Goal: Task Accomplishment & Management: Complete application form

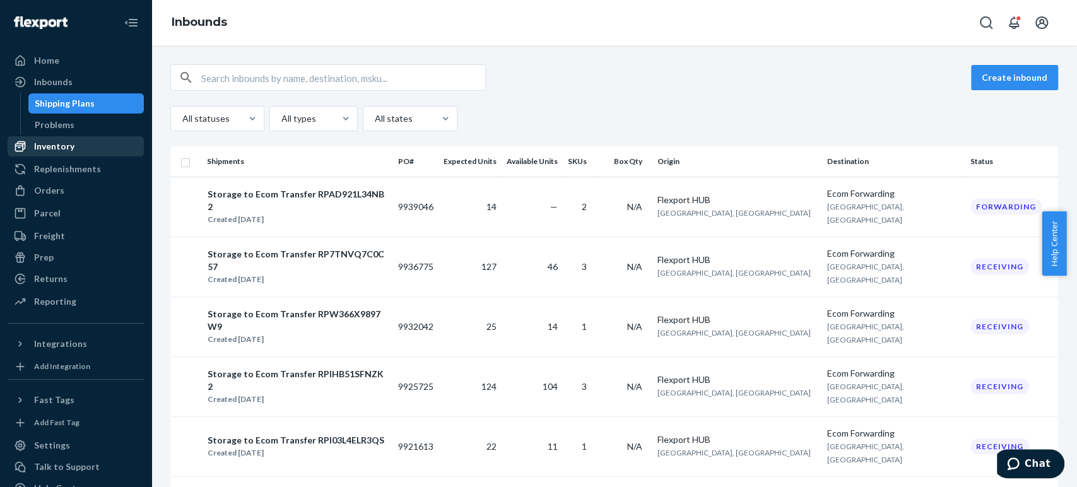
click at [74, 150] on div "Inventory" at bounding box center [76, 147] width 134 height 18
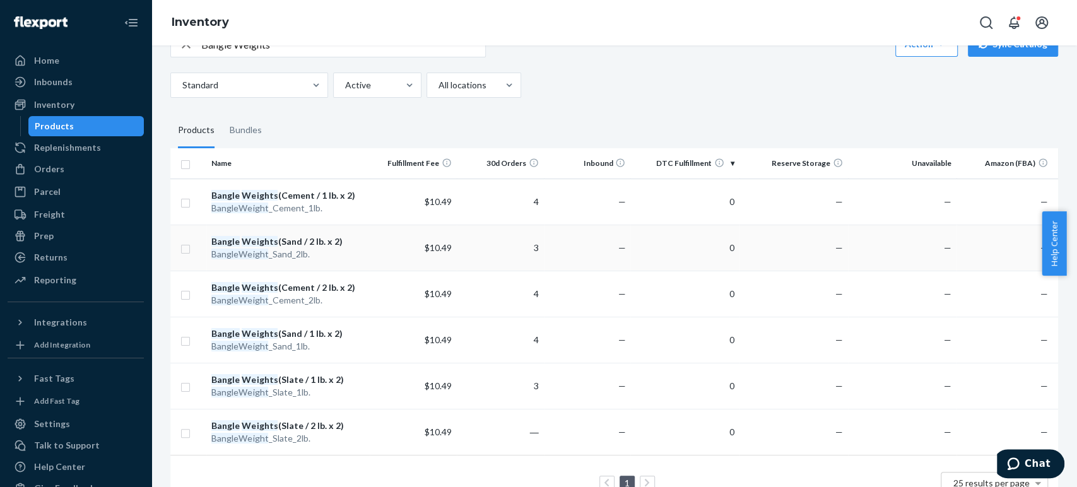
scroll to position [15, 0]
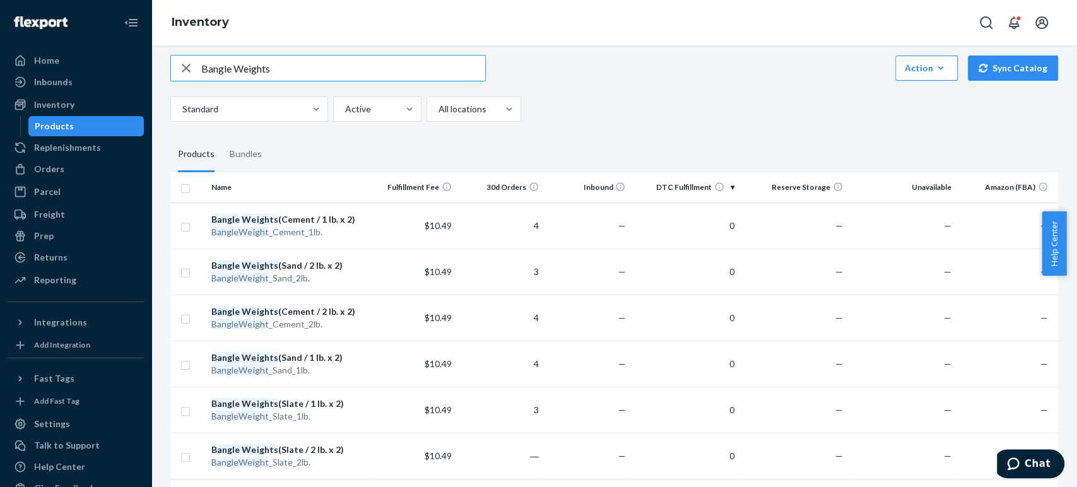
click at [269, 74] on input "Bangle Weights" at bounding box center [343, 68] width 284 height 25
drag, startPoint x: 308, startPoint y: 65, endPoint x: 174, endPoint y: 63, distance: 134.4
click at [174, 63] on div "Bangle Weights" at bounding box center [328, 68] width 314 height 25
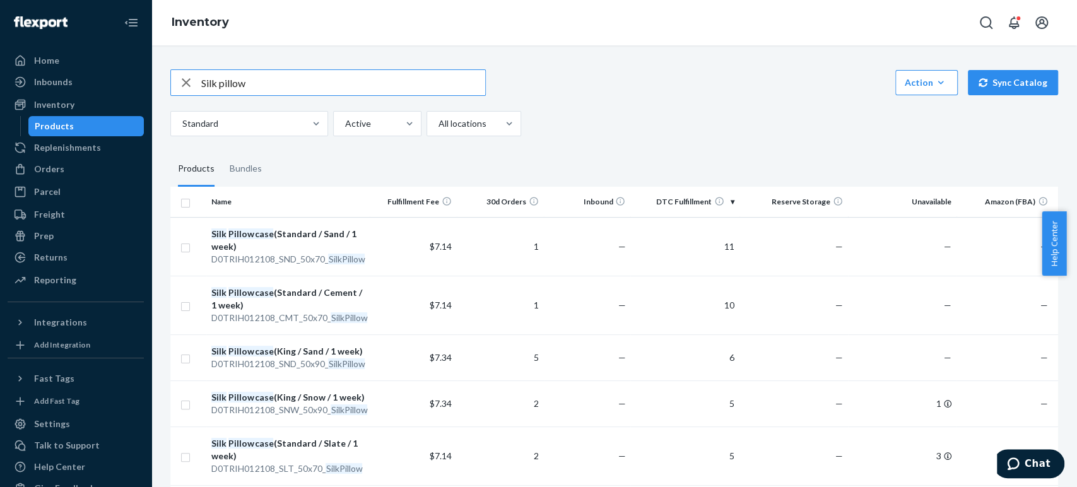
drag, startPoint x: 257, startPoint y: 81, endPoint x: 201, endPoint y: 85, distance: 56.3
click at [201, 85] on input "Silk pillow" at bounding box center [343, 82] width 284 height 25
paste input "100% Mulberry Silk Eye Mask"
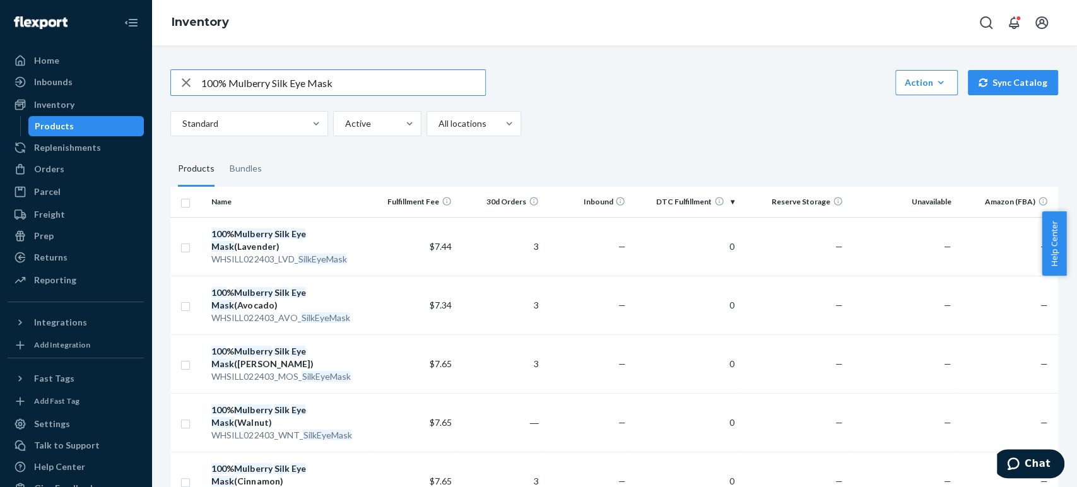
drag, startPoint x: 370, startPoint y: 81, endPoint x: 203, endPoint y: 77, distance: 167.2
click at [203, 77] on input "100% Mulberry Silk Eye Mask" at bounding box center [343, 82] width 284 height 25
paste input "Vanilla & Cashmere Soy Candle"
type input "Vanilla & Cashmere Soy Candle"
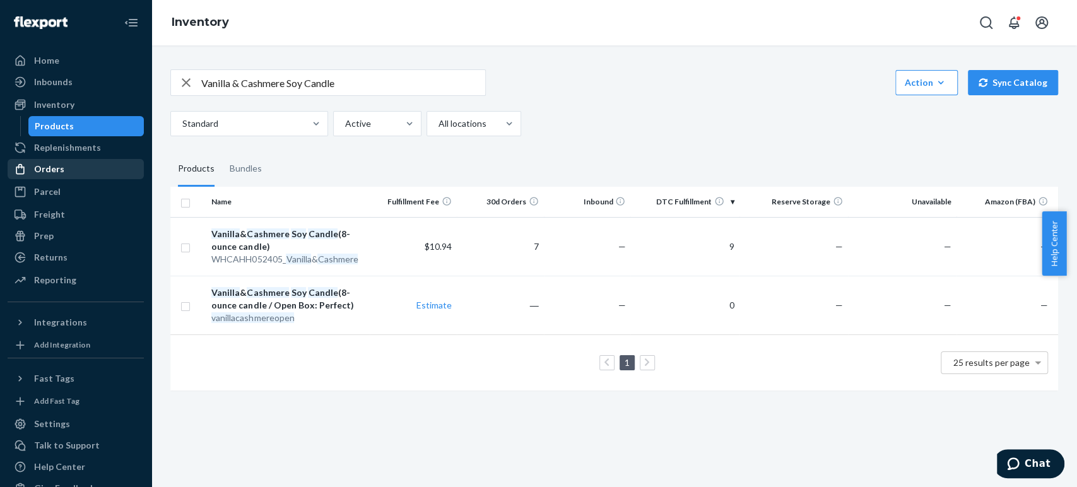
click at [58, 168] on div "Orders" at bounding box center [49, 169] width 30 height 13
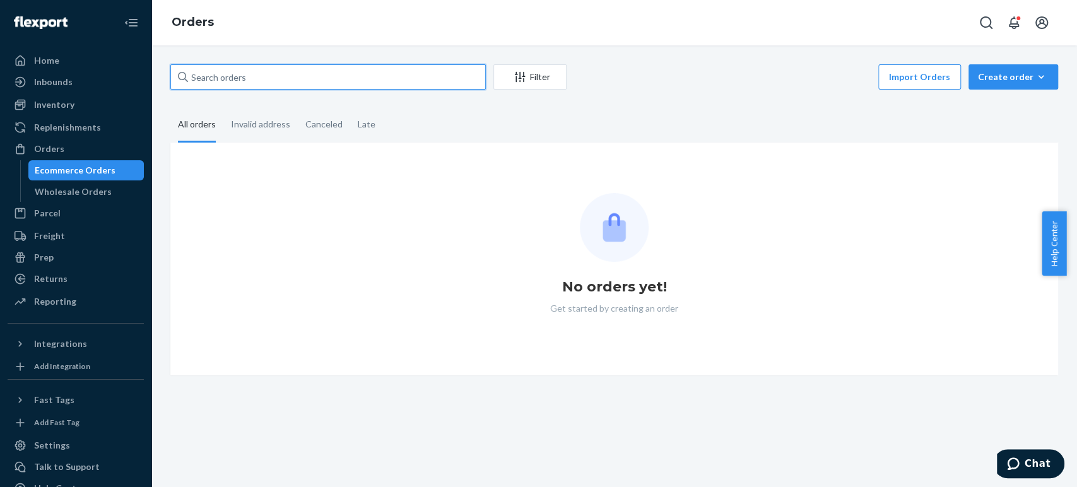
click at [260, 83] on input "text" at bounding box center [327, 76] width 315 height 25
paste input "[PERSON_NAME]"
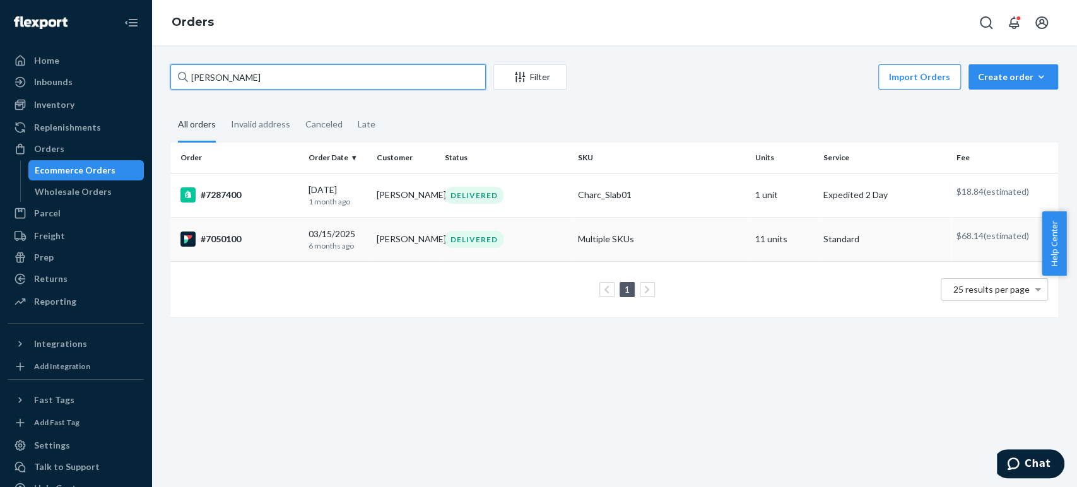
type input "[PERSON_NAME]"
click at [269, 240] on div "#7050100" at bounding box center [239, 239] width 118 height 15
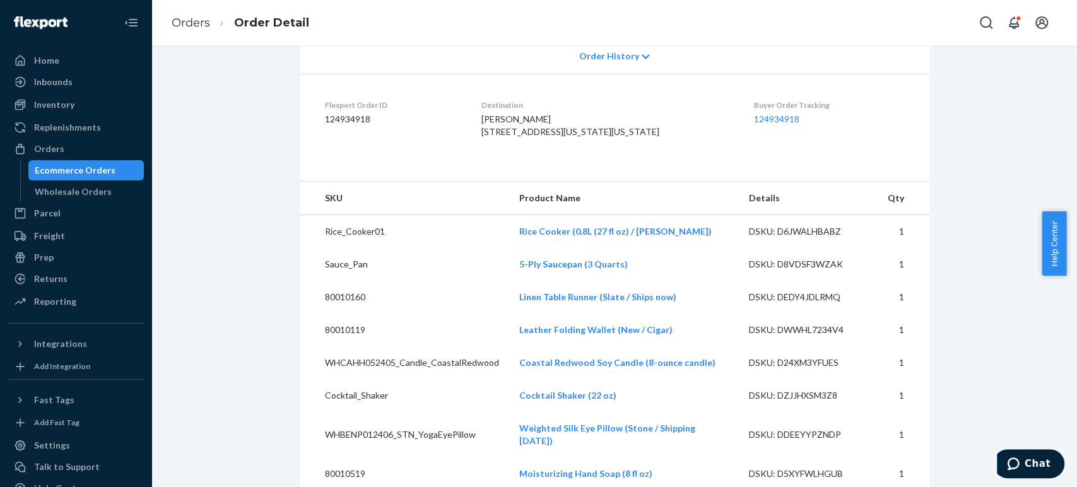
scroll to position [140, 0]
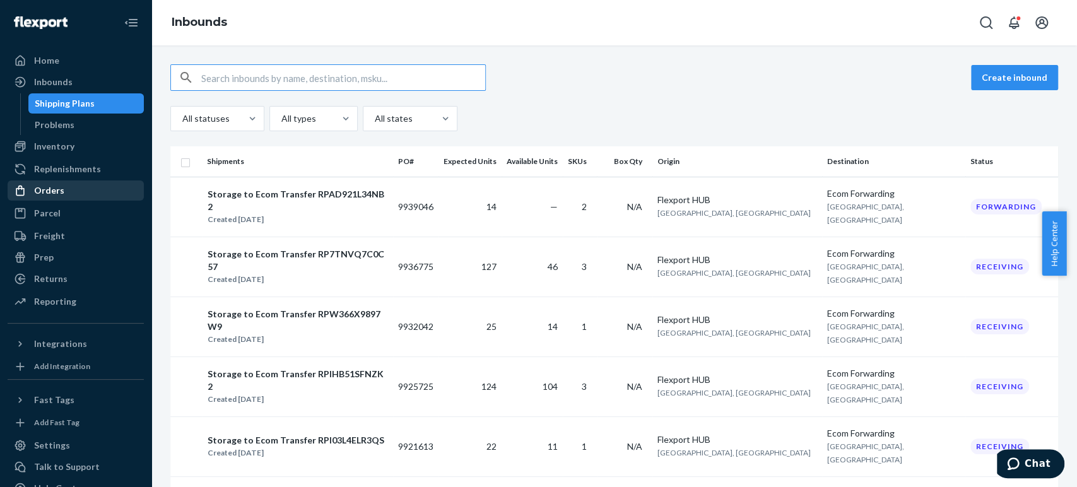
click at [61, 191] on div "Orders" at bounding box center [49, 190] width 30 height 13
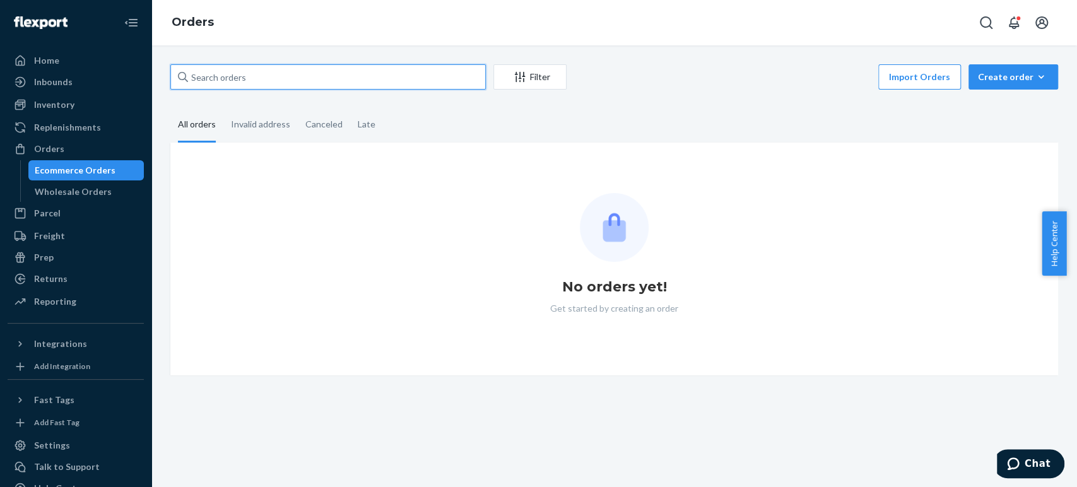
click at [232, 82] on input "text" at bounding box center [327, 76] width 315 height 25
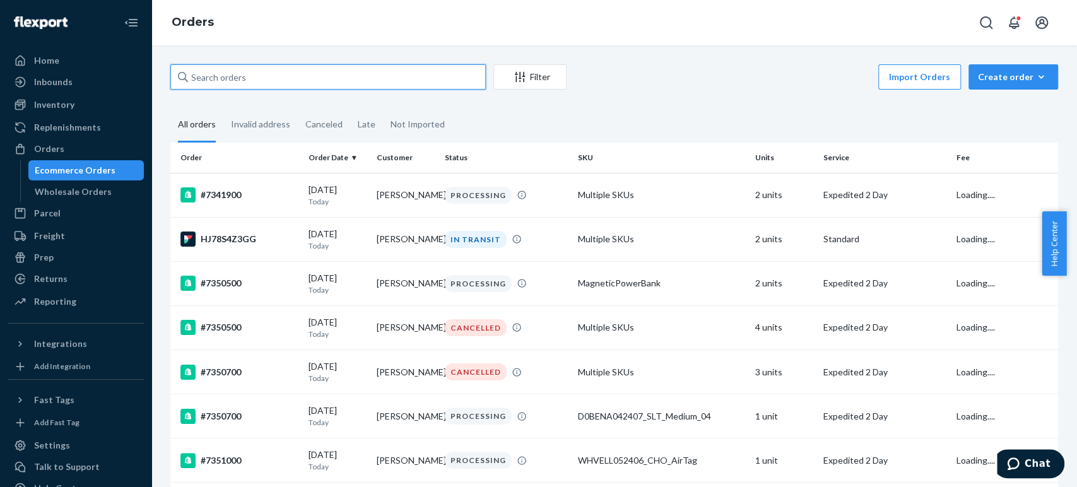
paste input "[PERSON_NAME]"
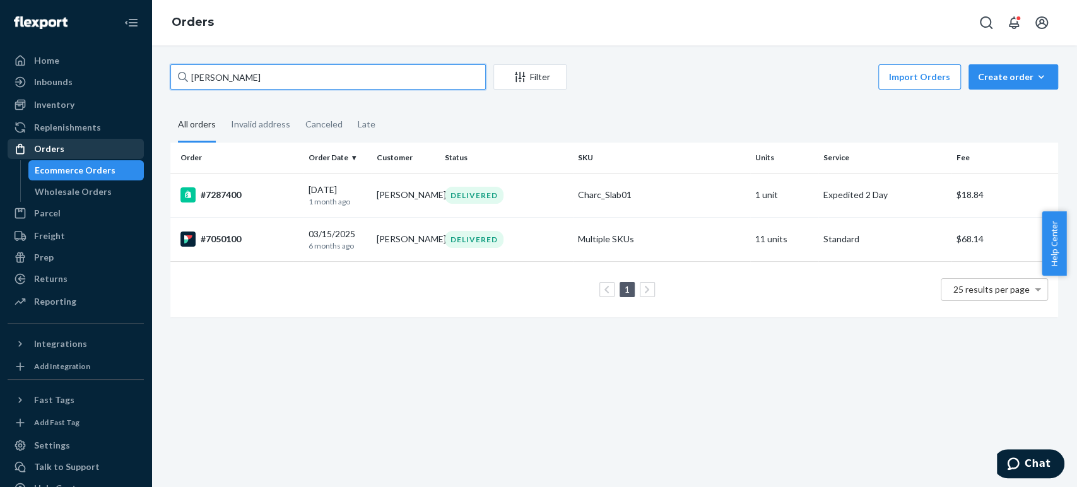
type input "[PERSON_NAME]"
click at [47, 143] on div "Orders" at bounding box center [49, 149] width 30 height 13
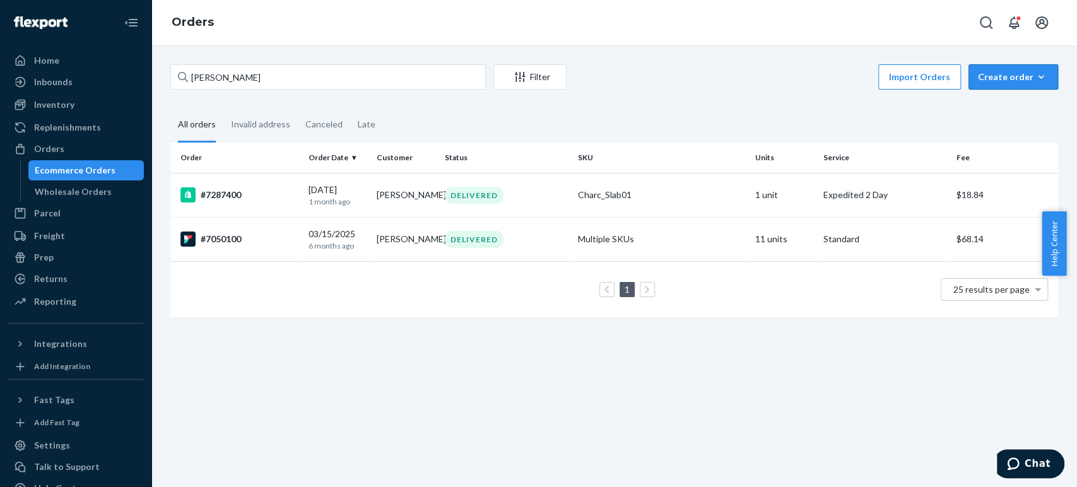
click at [997, 74] on div "Create order" at bounding box center [1013, 77] width 71 height 13
click at [989, 105] on span "Ecommerce order" at bounding box center [1021, 107] width 78 height 9
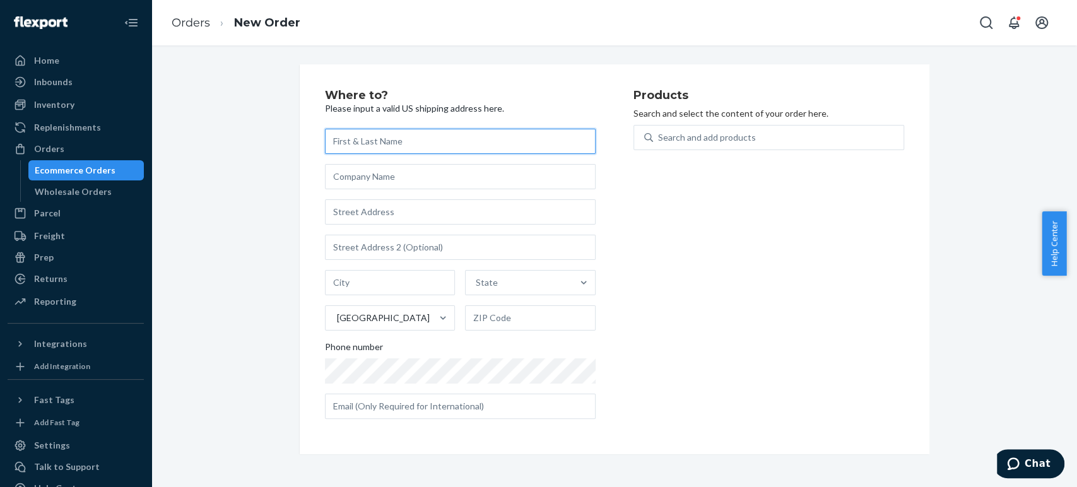
paste input "[PERSON_NAME]"
type input "[PERSON_NAME]"
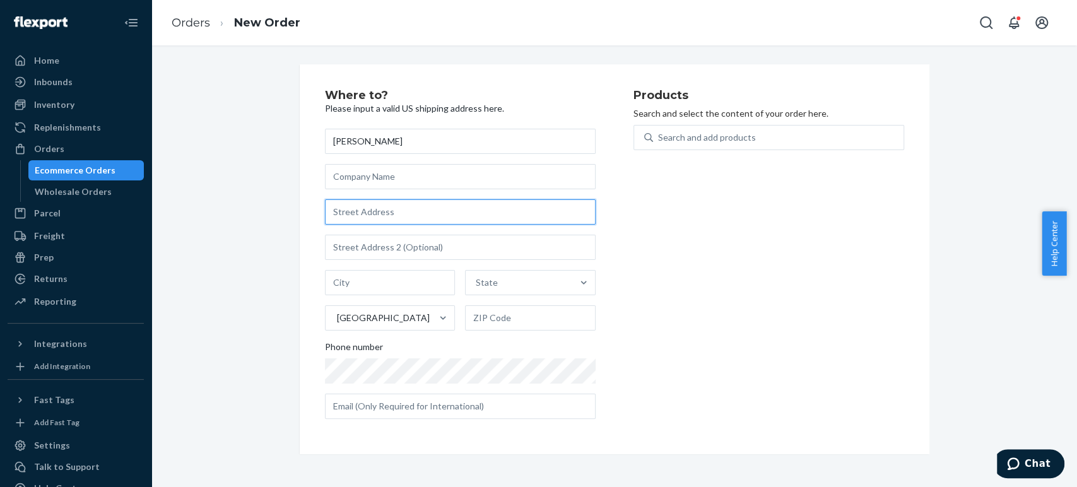
click at [370, 211] on input "text" at bounding box center [460, 211] width 271 height 25
paste input "[STREET_ADDRESS][PERSON_NAME]"
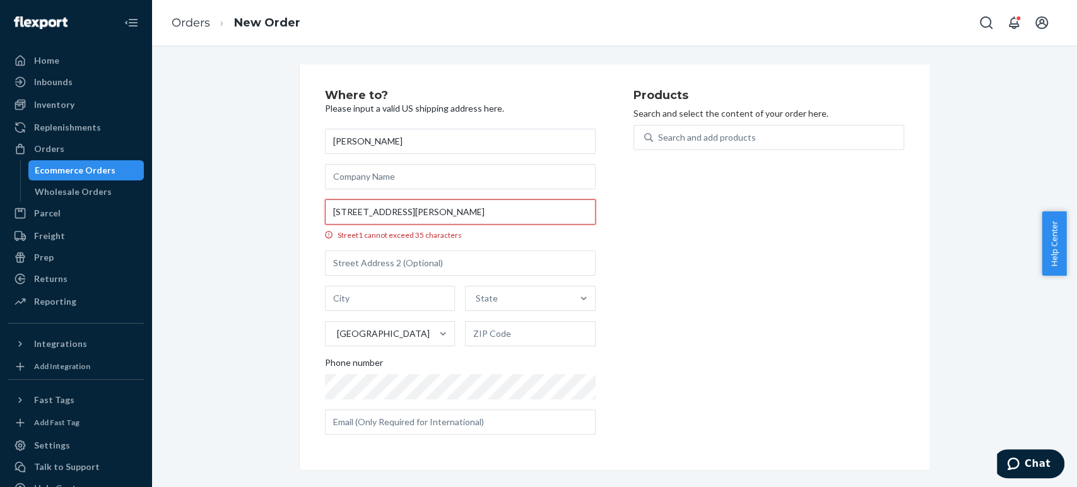
scroll to position [0, 29]
type input "[STREET_ADDRESS][PERSON_NAME]"
type input "[GEOGRAPHIC_DATA]"
type input "90027"
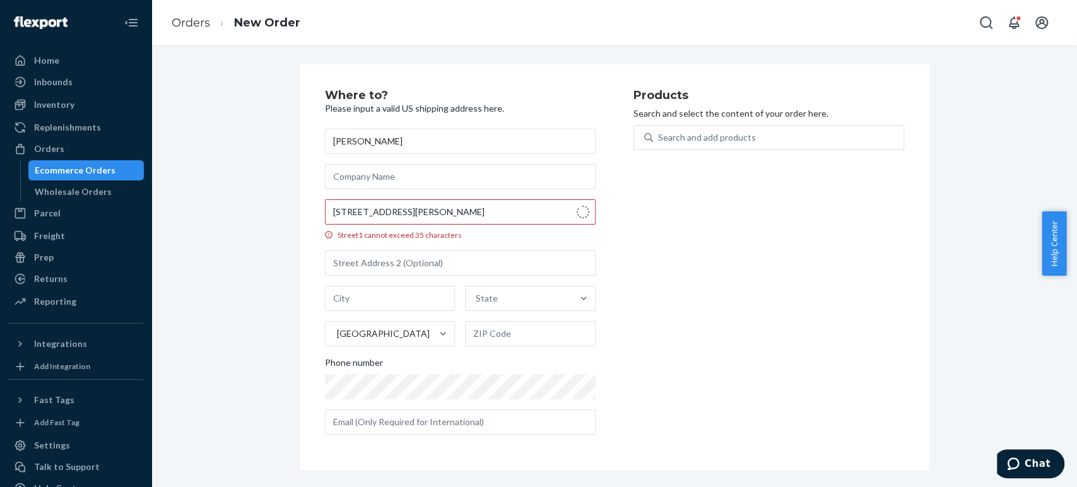
type input "[STREET_ADDRESS][PERSON_NAME]"
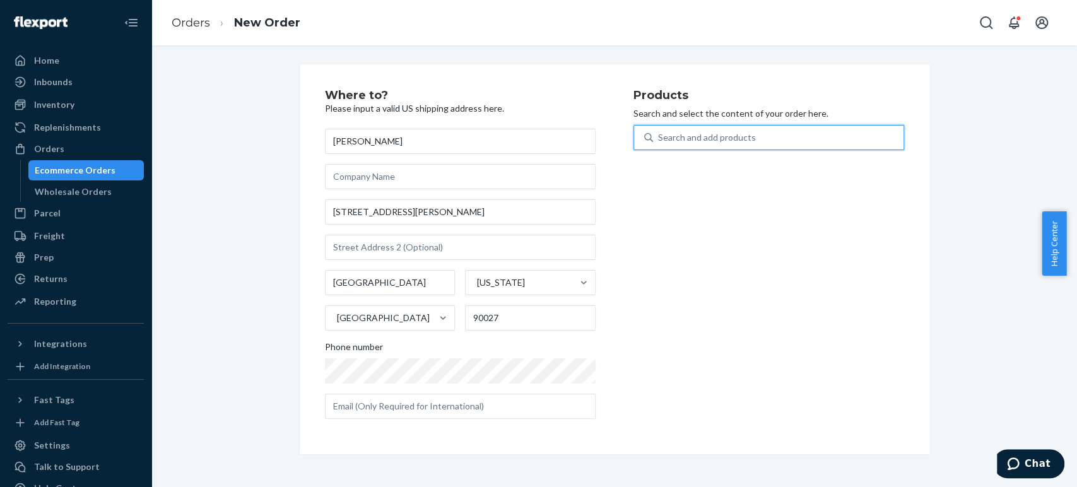
click at [673, 137] on div "Search and add products" at bounding box center [707, 137] width 98 height 13
click at [659, 137] on input "0 results available. Use Up and Down to choose options, press Enter to select t…" at bounding box center [658, 137] width 1 height 13
type input "noteb"
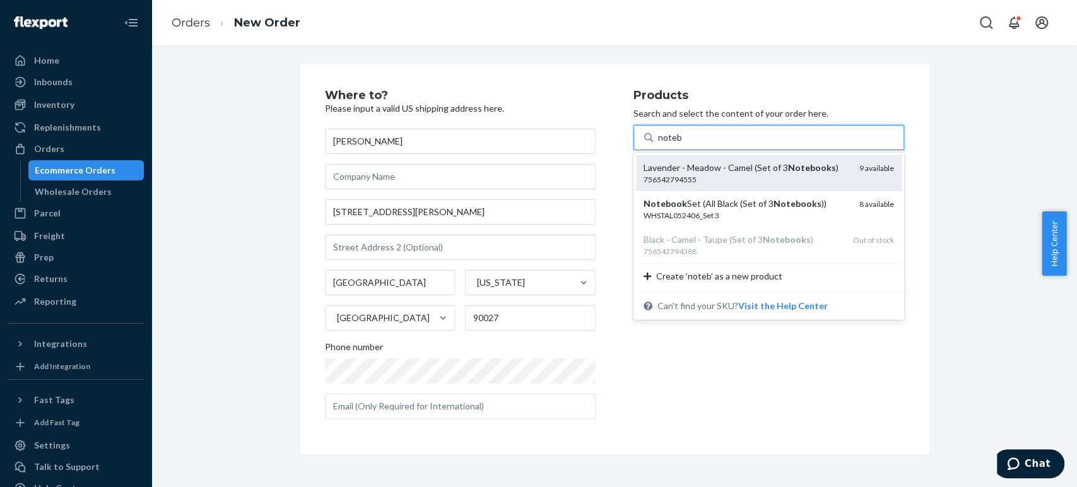
click at [674, 174] on div "756542794555" at bounding box center [747, 179] width 206 height 11
click at [674, 144] on input "noteb" at bounding box center [670, 137] width 24 height 13
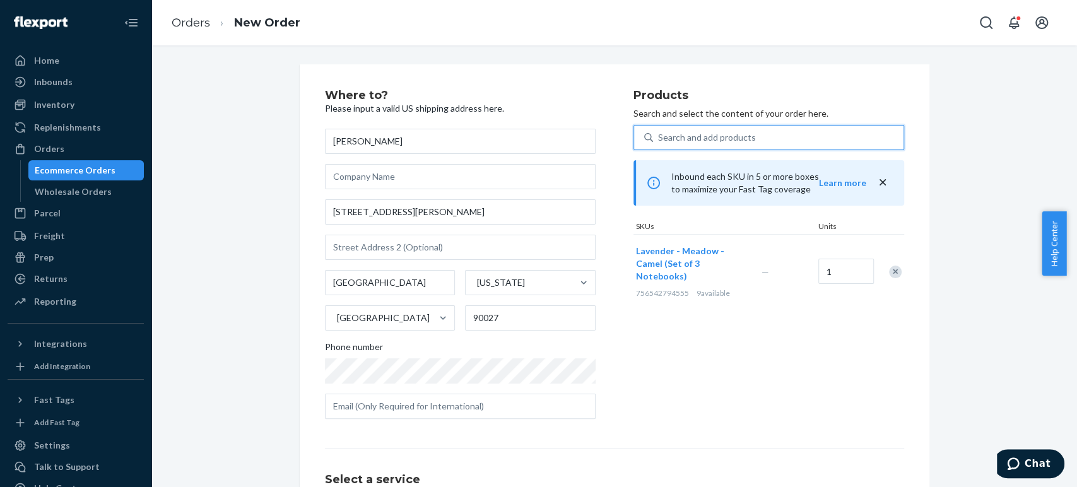
click at [676, 135] on div "Search and add products" at bounding box center [707, 137] width 98 height 13
click at [659, 135] on input "0 results available. Use Up and Down to choose options, press Enter to select t…" at bounding box center [658, 137] width 1 height 13
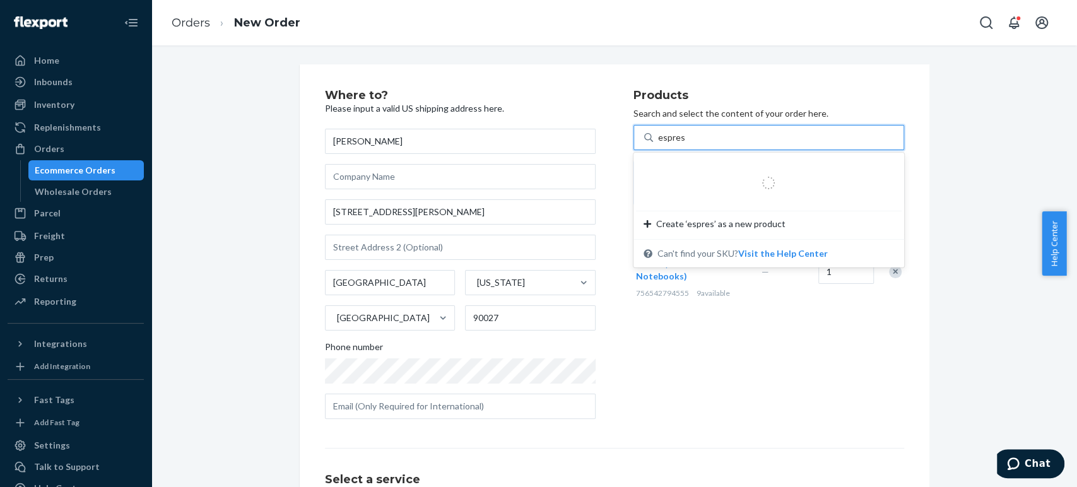
type input "espress"
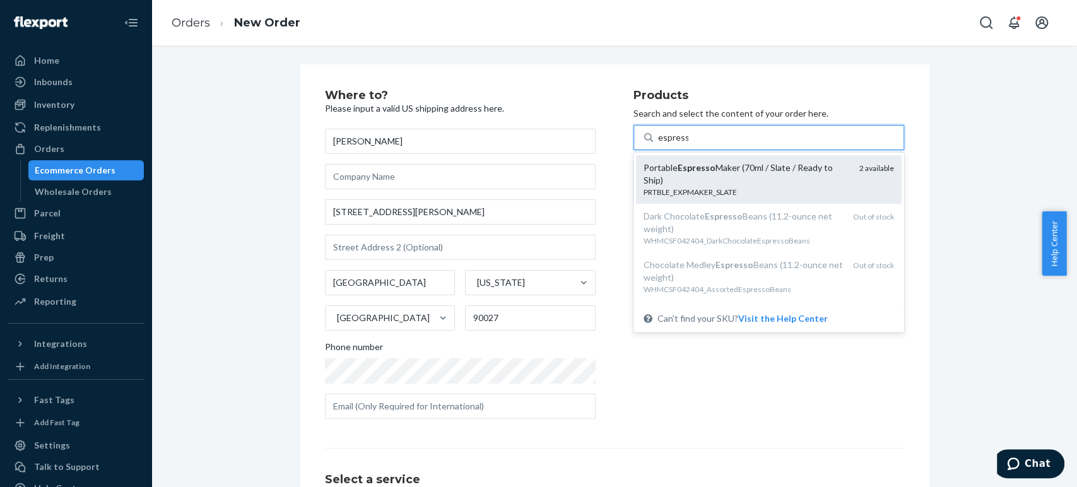
click at [666, 174] on div "Portable Espresso Maker (70ml / Slate / Ready to Ship)" at bounding box center [747, 174] width 206 height 25
click at [666, 144] on input "espress" at bounding box center [673, 137] width 30 height 13
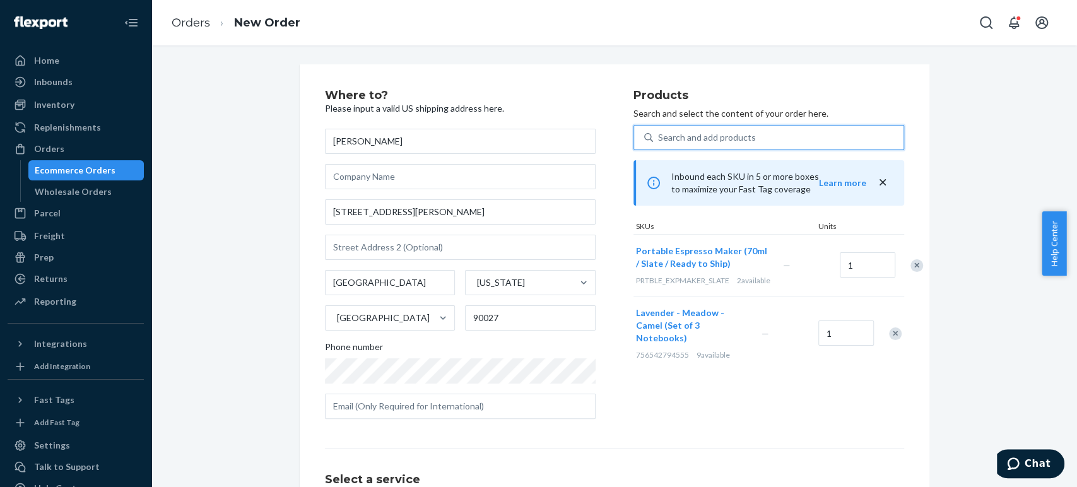
click at [681, 140] on div "Search and add products" at bounding box center [707, 137] width 98 height 13
click at [659, 140] on input "0 results available. Select is focused ,type to refine list, press Down to open…" at bounding box center [658, 137] width 1 height 13
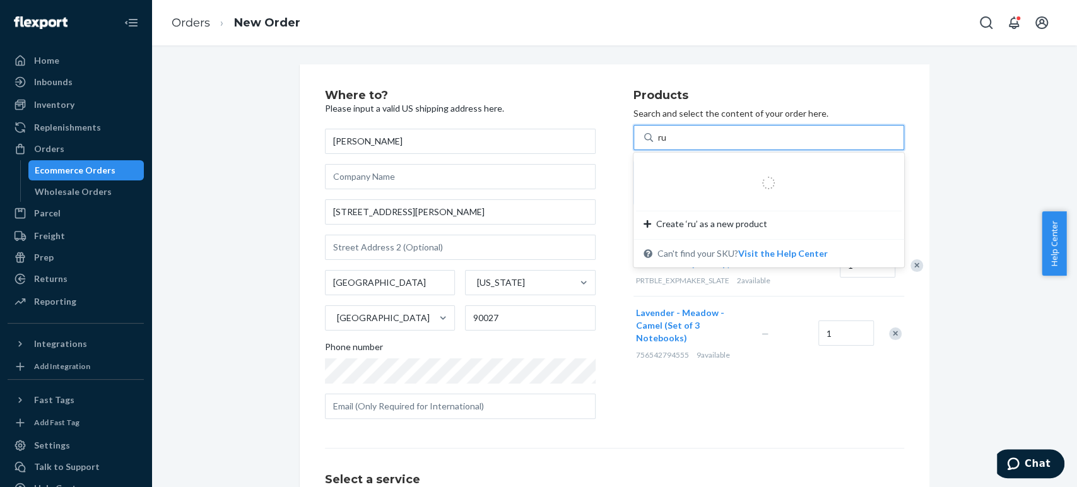
type input "rug"
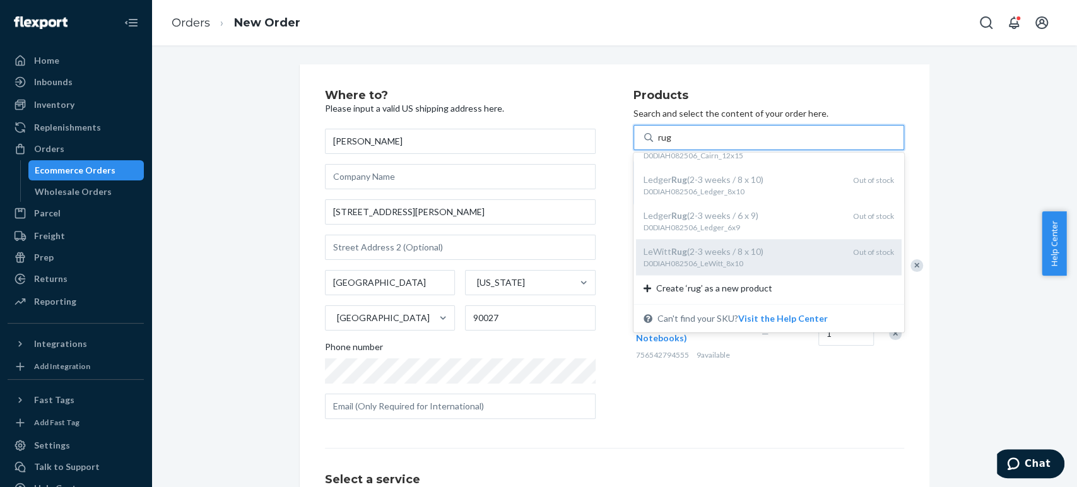
scroll to position [806, 0]
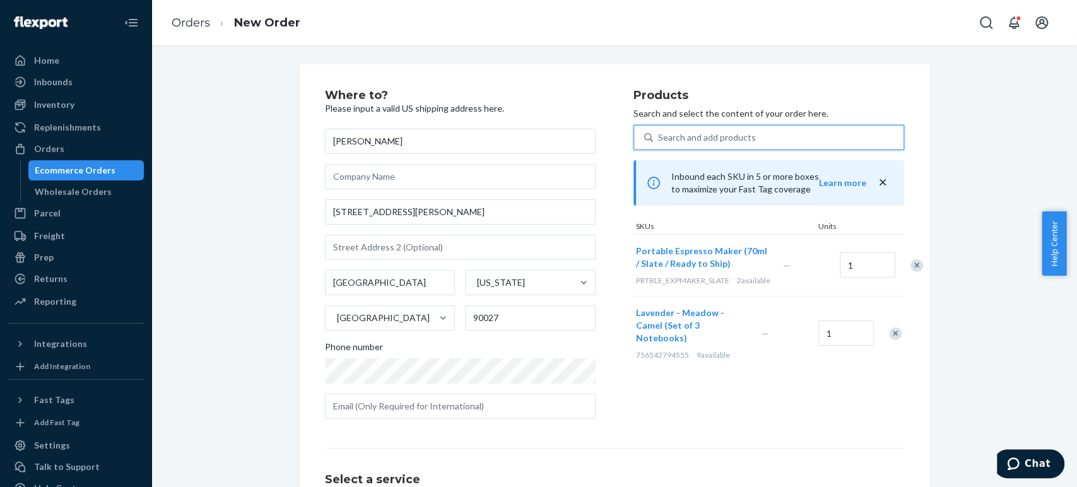
click at [678, 139] on div "Search and add products" at bounding box center [778, 137] width 250 height 23
click at [659, 139] on input "0 results available. Select is focused ,type to refine list, press Down to open…" at bounding box center [658, 137] width 1 height 13
click at [661, 135] on div "Search and add products" at bounding box center [707, 137] width 98 height 13
click at [659, 135] on input "0 results available. Use Up and Down to choose options, press Enter to select t…" at bounding box center [658, 137] width 1 height 13
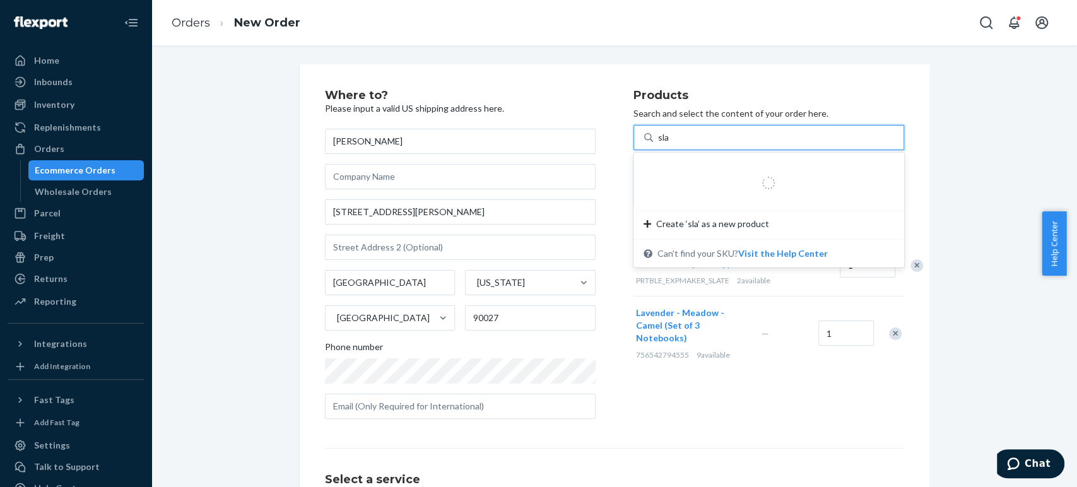
type input "slab"
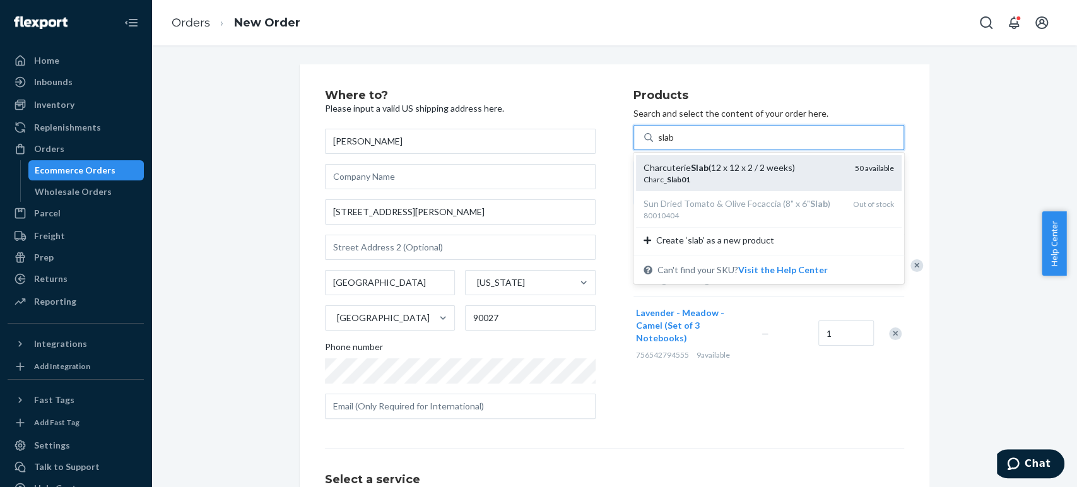
click at [650, 174] on div "Charc_ Slab01" at bounding box center [744, 179] width 201 height 11
click at [658, 144] on input "slab" at bounding box center [666, 137] width 17 height 13
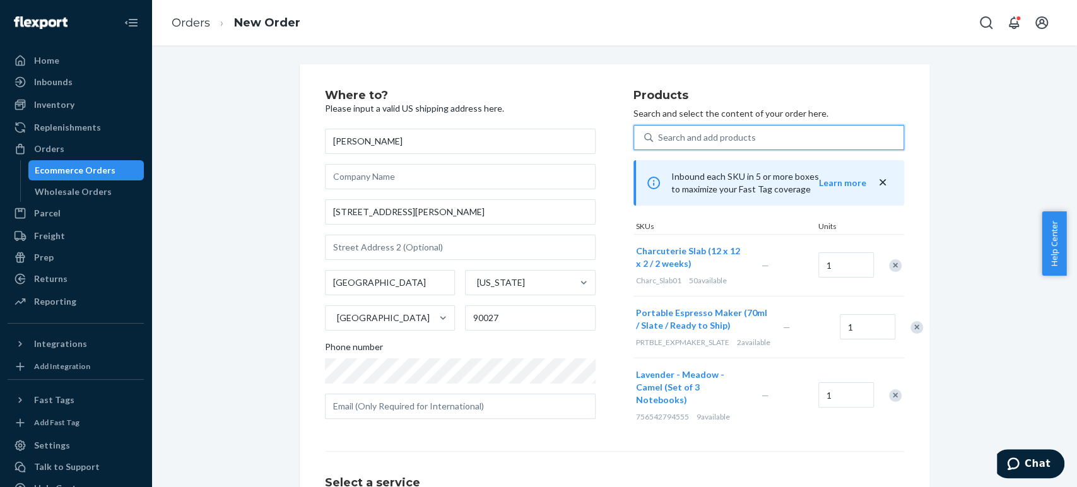
click at [666, 136] on div "Search and add products" at bounding box center [707, 137] width 98 height 13
click at [659, 136] on input "0 results available. Use Up and Down to choose options, press Enter to select t…" at bounding box center [658, 137] width 1 height 13
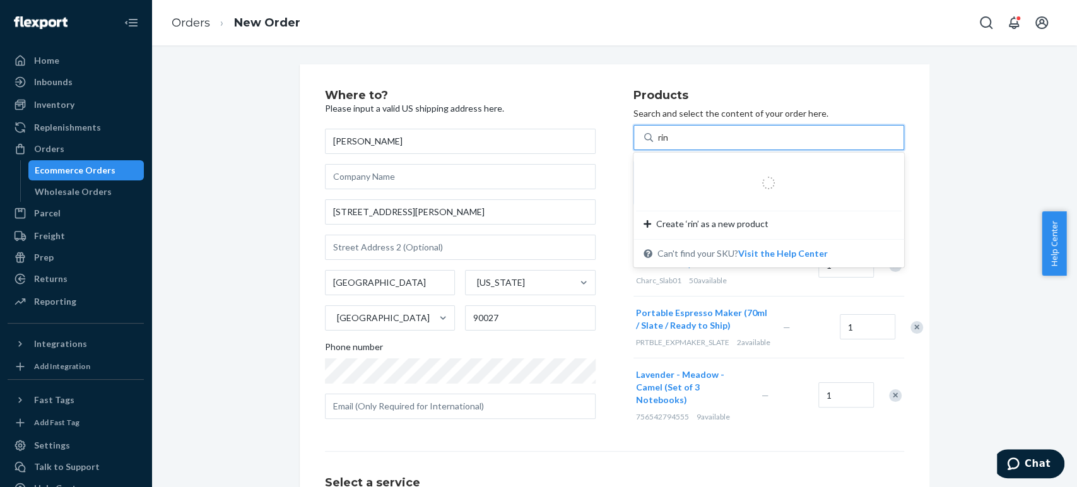
type input "ring"
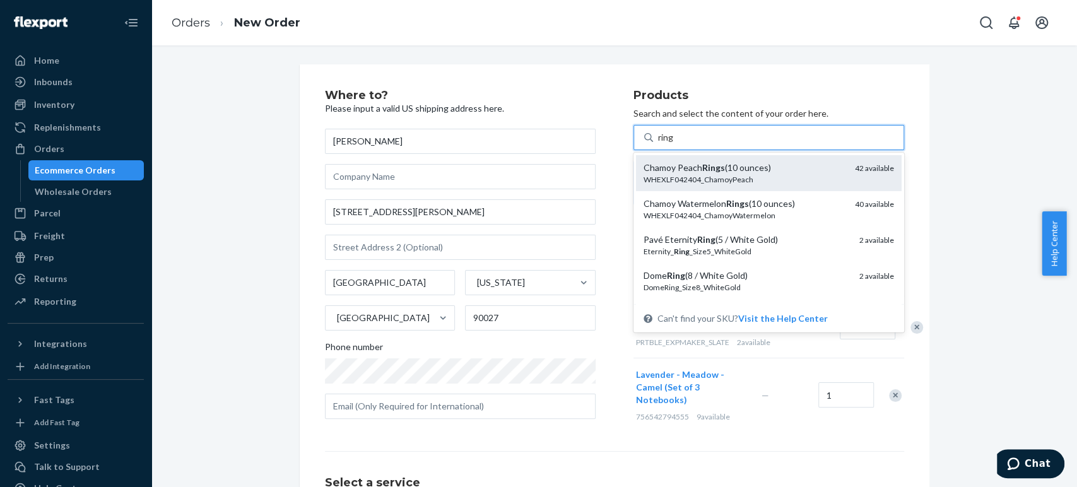
click at [666, 176] on div "WHEXLF042404_ChamoyPeach" at bounding box center [744, 179] width 201 height 11
click at [666, 144] on input "ring" at bounding box center [666, 137] width 16 height 13
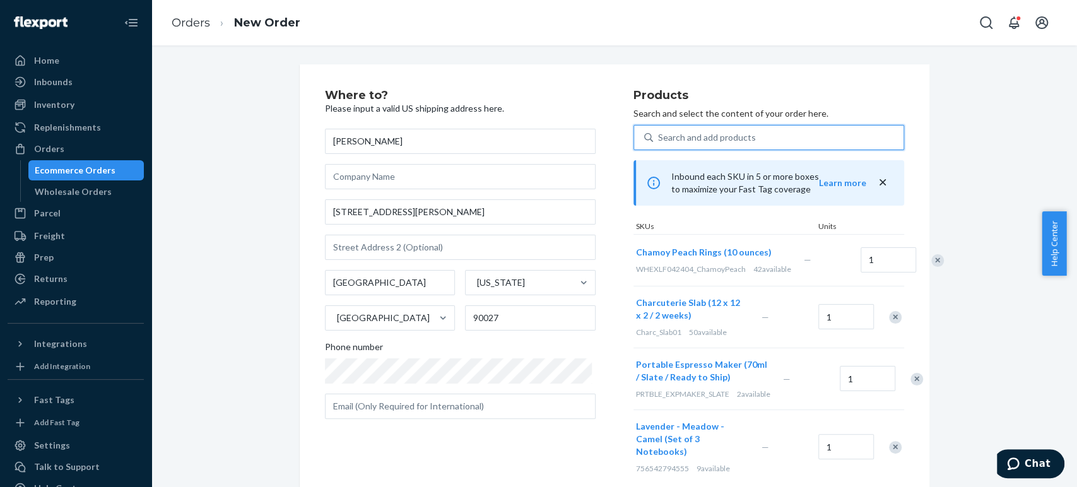
click at [666, 135] on div "Search and add products" at bounding box center [707, 137] width 98 height 13
click at [659, 135] on input "0 results available. Use Up and Down to choose options, press Enter to select t…" at bounding box center [658, 137] width 1 height 13
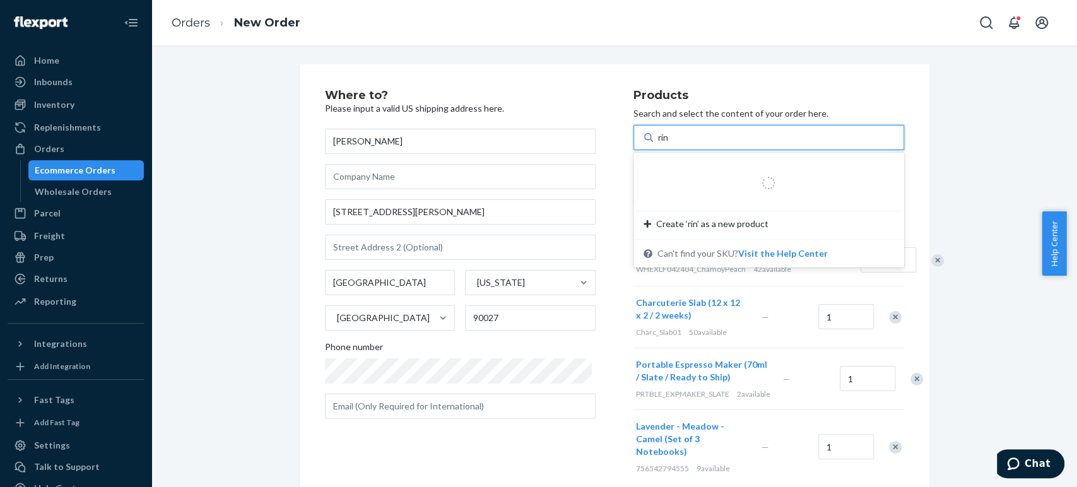
type input "ring"
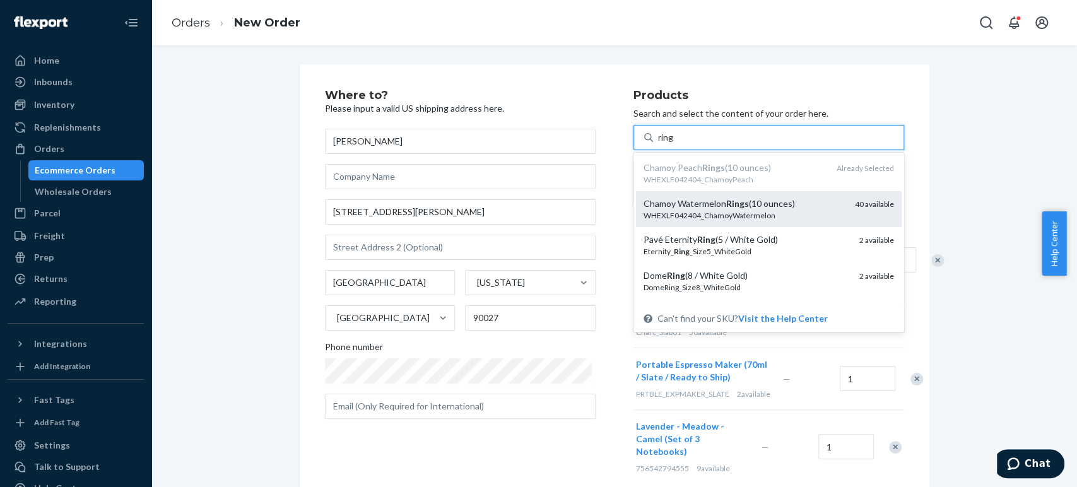
click at [654, 206] on div "Chamoy Watermelon Rings (10 ounces)" at bounding box center [744, 203] width 201 height 13
click at [658, 144] on input "ring" at bounding box center [666, 137] width 16 height 13
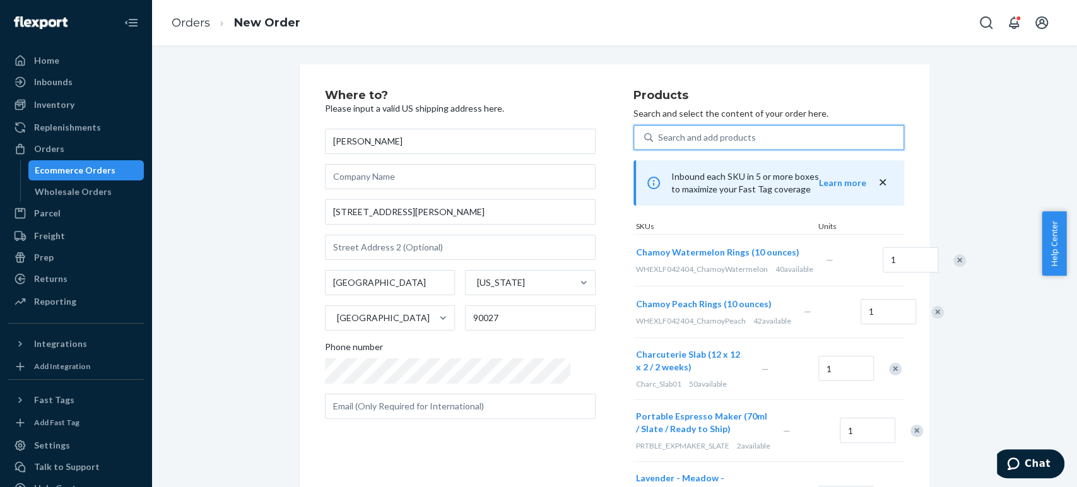
click at [669, 136] on div "Search and add products" at bounding box center [707, 137] width 98 height 13
click at [659, 136] on input "0 results available. Use Up and Down to choose options, press Enter to select t…" at bounding box center [658, 137] width 1 height 13
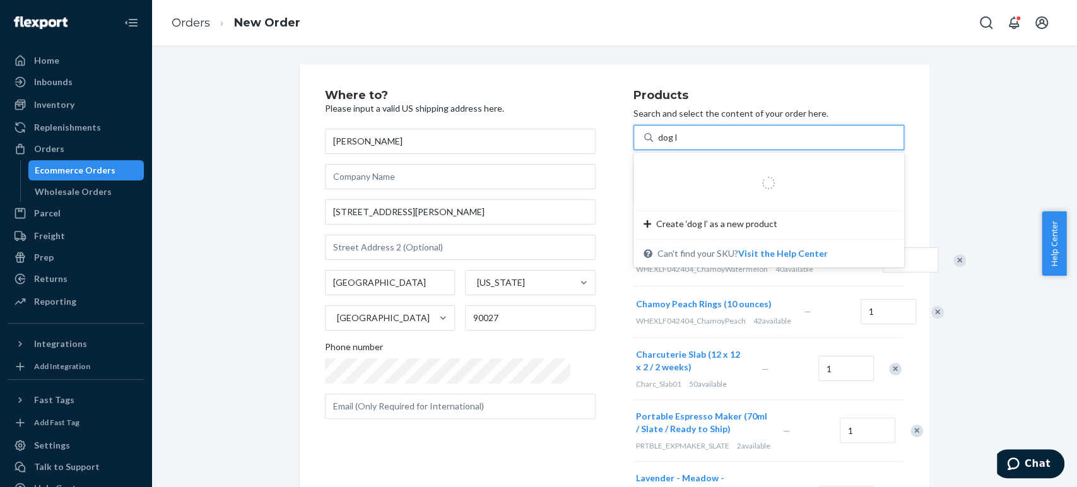
type input "dog le"
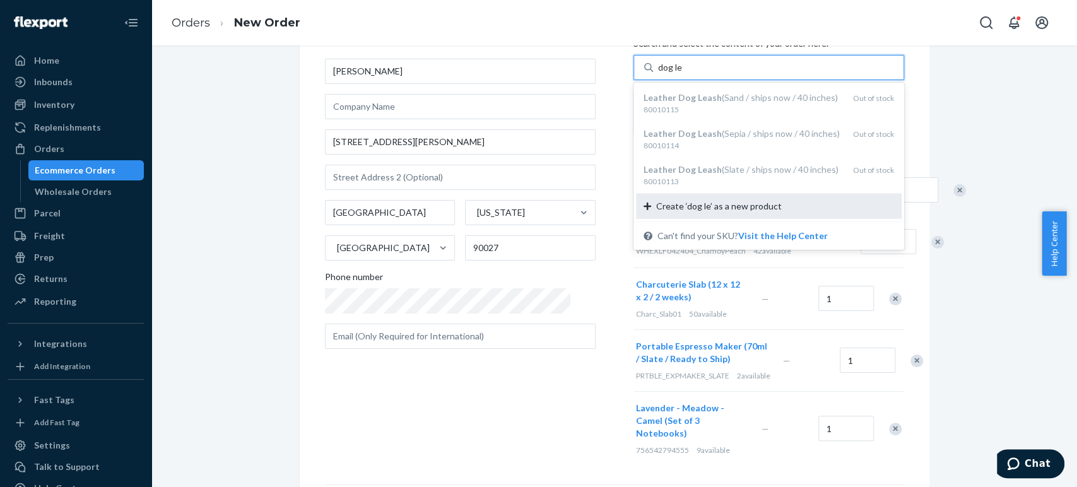
scroll to position [0, 0]
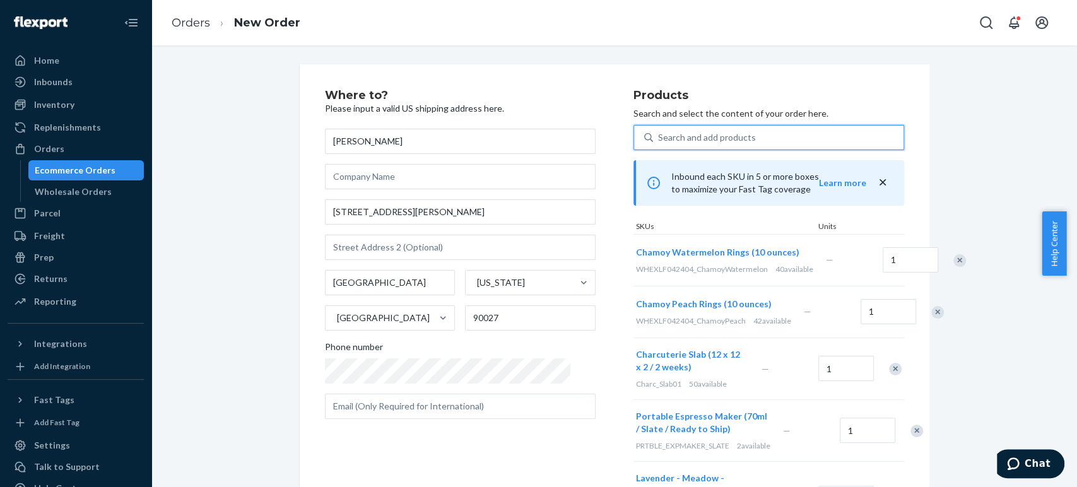
click at [664, 138] on div "Search and add products" at bounding box center [778, 137] width 250 height 23
click at [659, 138] on input "0 results available. Select is focused ,type to refine list, press Down to open…" at bounding box center [658, 137] width 1 height 13
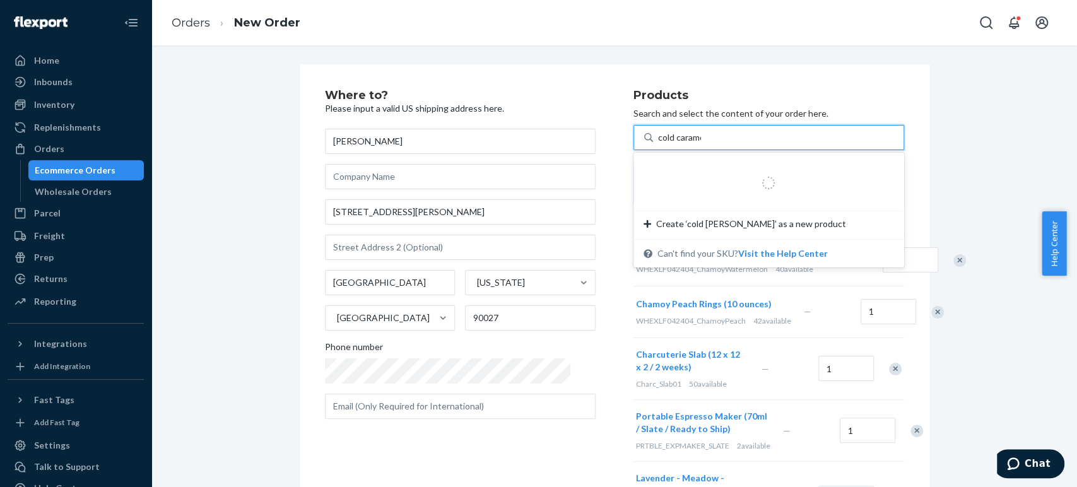
type input "cold caramel"
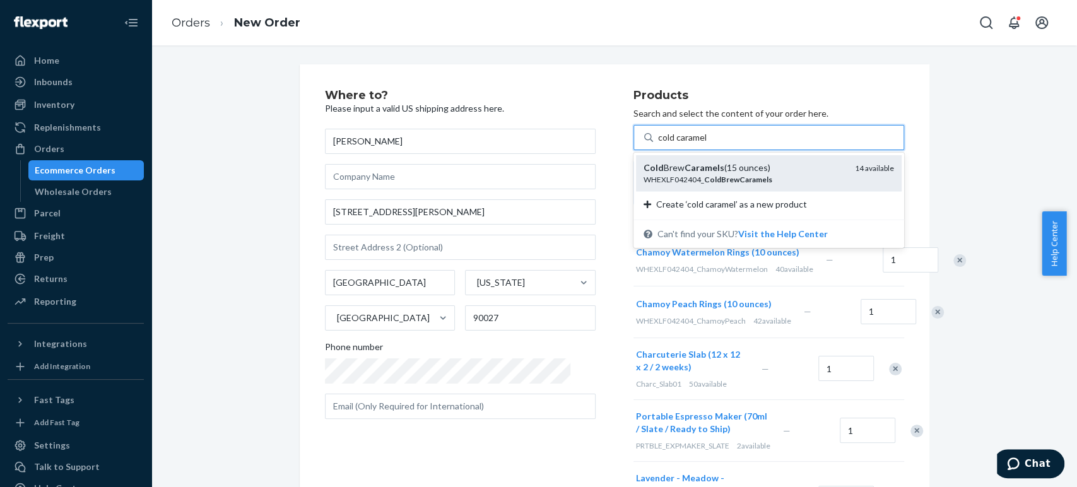
click at [704, 175] on em "ColdBrewCaramels" at bounding box center [738, 179] width 68 height 9
click at [678, 144] on input "cold caramel" at bounding box center [683, 137] width 50 height 13
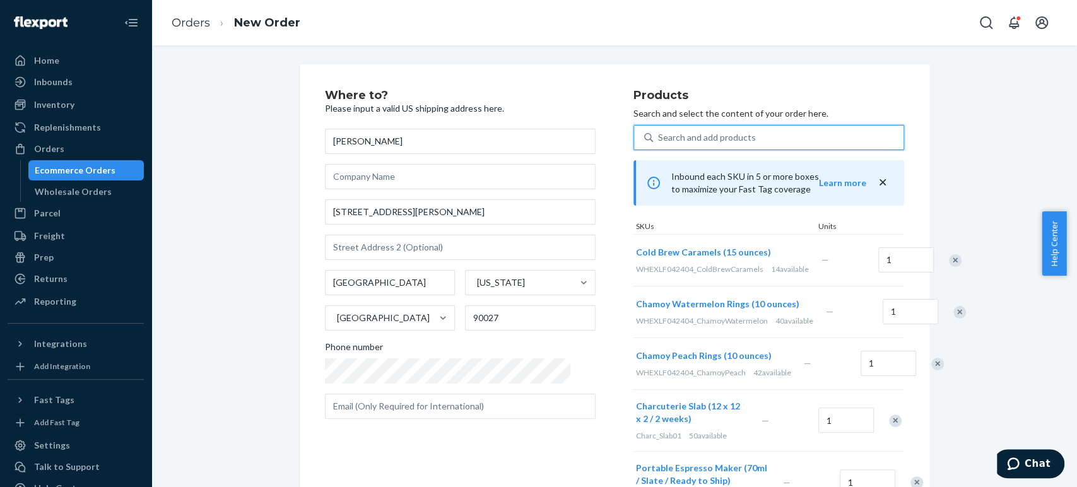
click at [667, 129] on div "Search and add products" at bounding box center [778, 137] width 250 height 23
click at [659, 131] on input "0 results available. Use Up and Down to choose options, press Enter to select t…" at bounding box center [658, 137] width 1 height 13
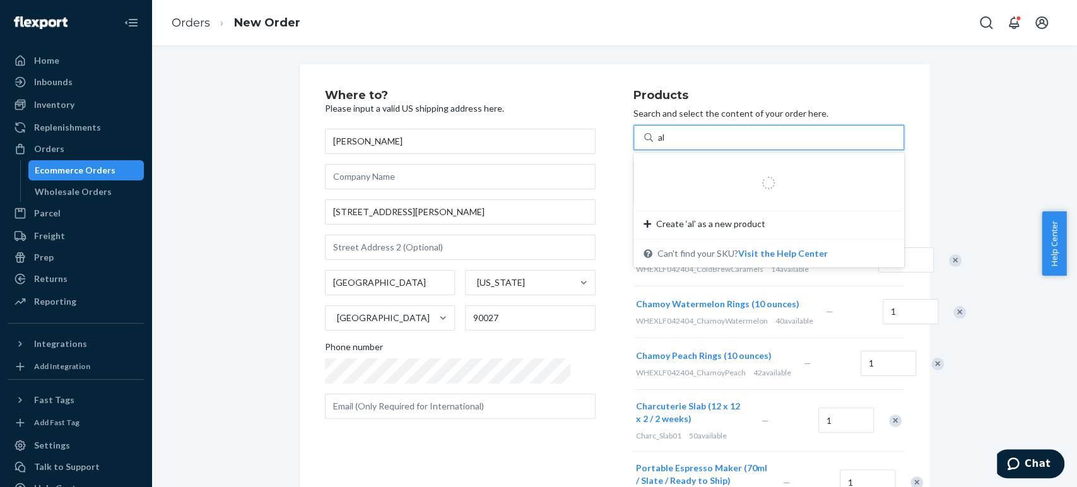
type input "alm"
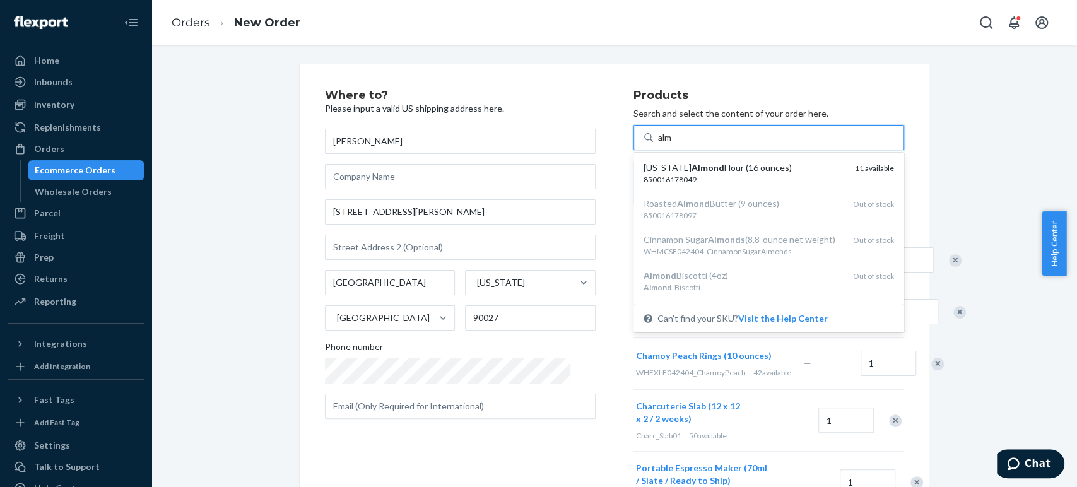
click at [691, 167] on em "Almond" at bounding box center [707, 167] width 33 height 11
click at [658, 144] on input "alm" at bounding box center [665, 137] width 15 height 13
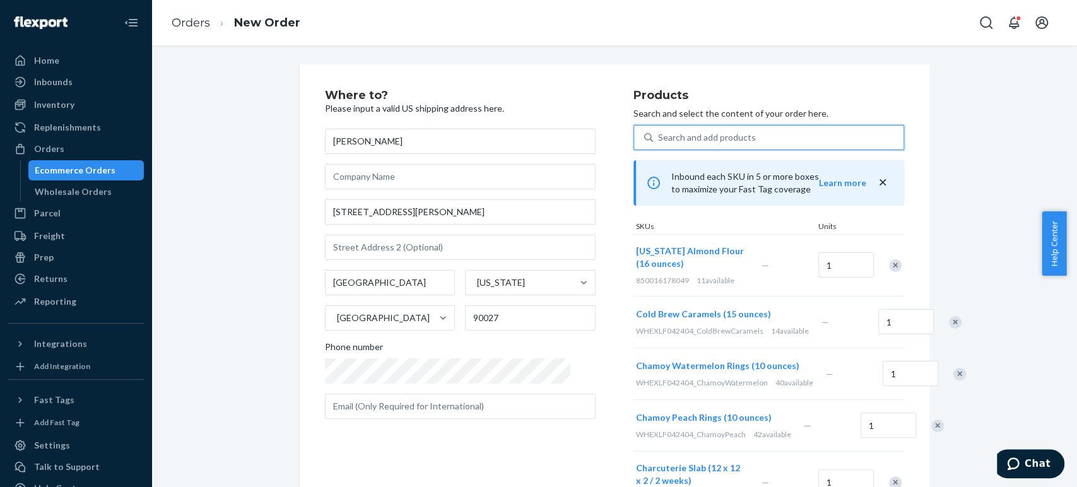
drag, startPoint x: 638, startPoint y: 133, endPoint x: 644, endPoint y: 128, distance: 8.1
click at [658, 132] on div "Search and add products" at bounding box center [707, 137] width 98 height 13
click at [658, 132] on input "0 results available. Use Up and Down to choose options, press Enter to select t…" at bounding box center [658, 137] width 1 height 13
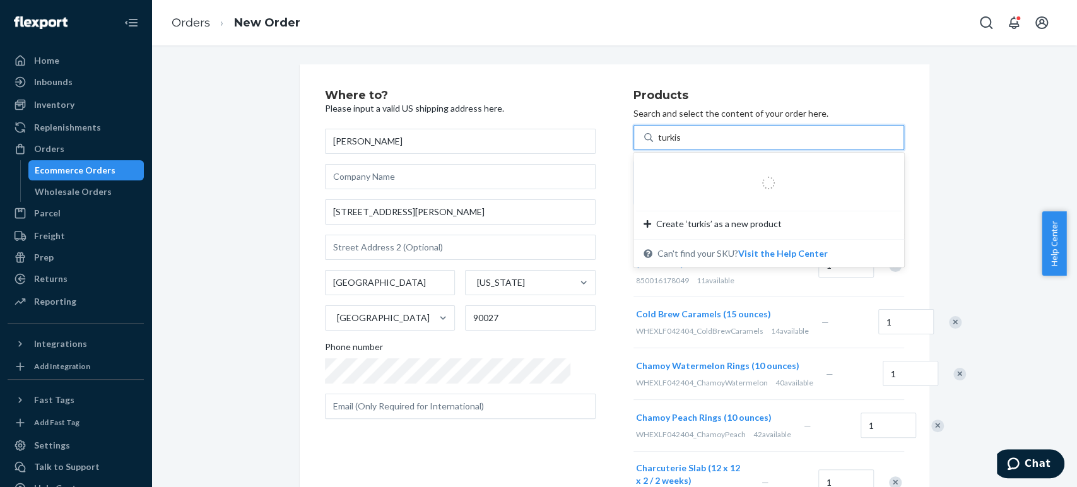
type input "turkish"
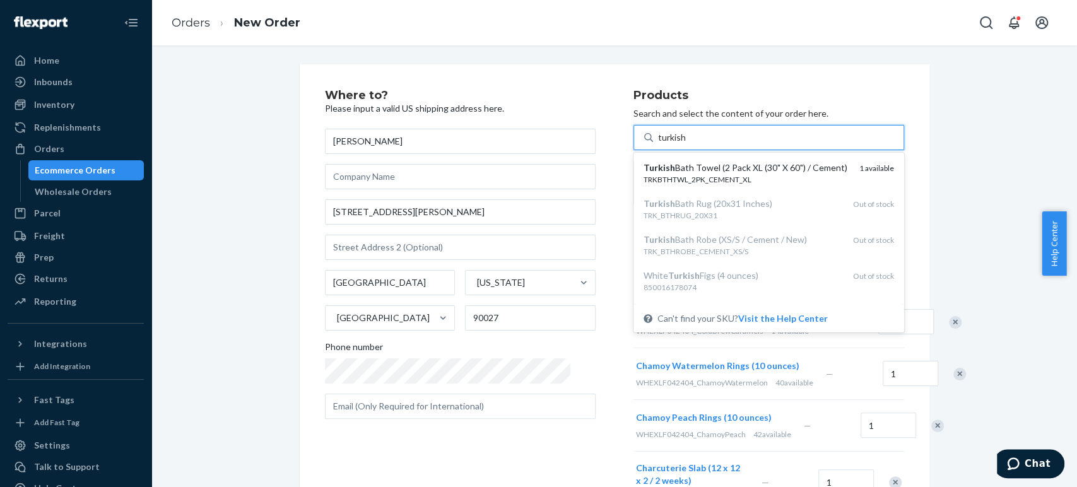
drag, startPoint x: 655, startPoint y: 177, endPoint x: 656, endPoint y: 170, distance: 7.7
click at [656, 177] on div "TRKBTHTWL_2PK_CEMENT_XL" at bounding box center [747, 179] width 206 height 11
click at [658, 144] on input "turkish" at bounding box center [672, 137] width 28 height 13
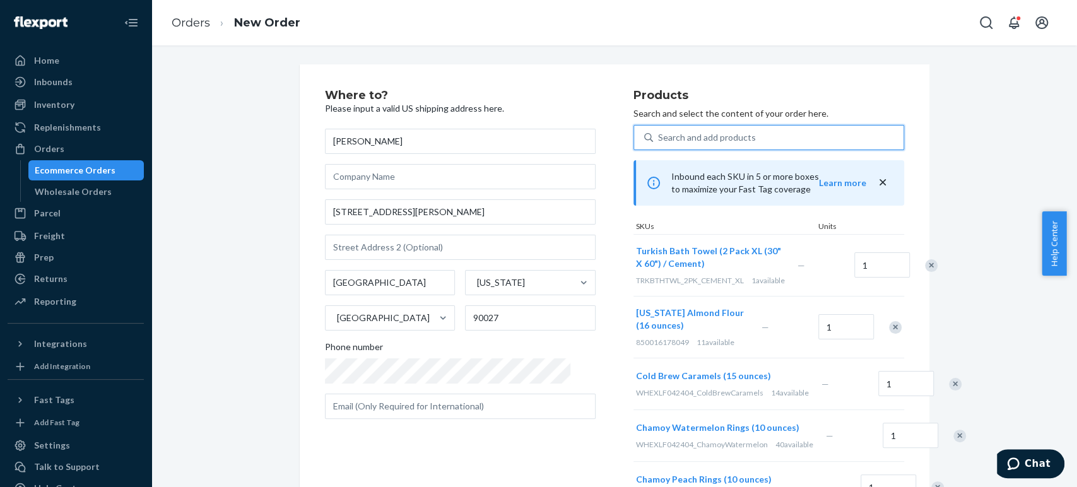
click at [661, 135] on div "Search and add products" at bounding box center [707, 137] width 98 height 13
click at [659, 135] on input "0 results available. Use Up and Down to choose options, press Enter to select t…" at bounding box center [658, 137] width 1 height 13
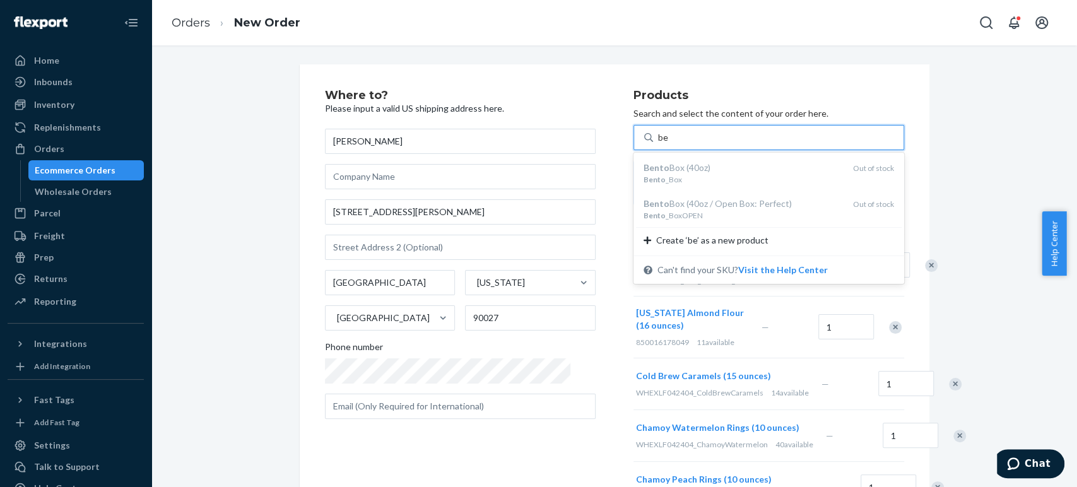
type input "b"
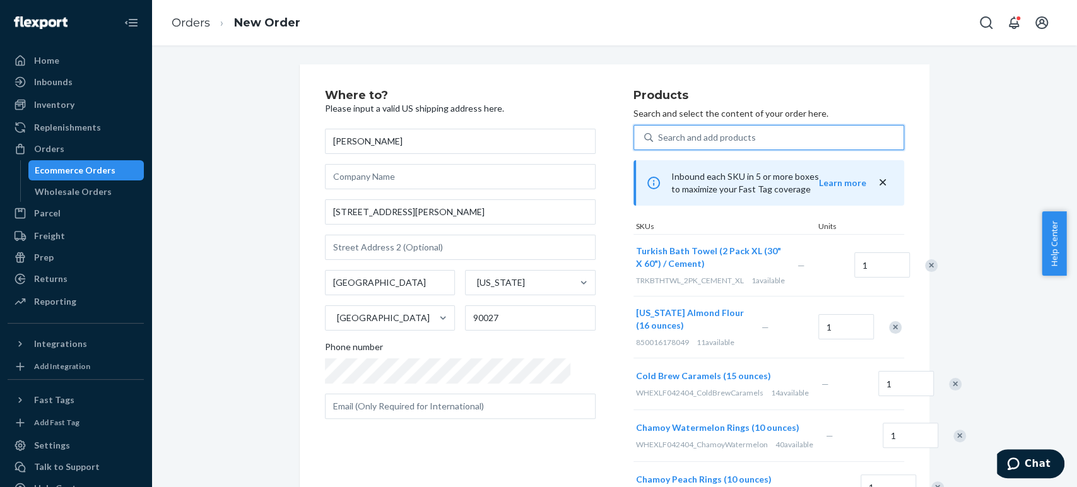
click at [658, 134] on div "Search and add products" at bounding box center [707, 137] width 98 height 13
click at [658, 134] on input "0 results available. Use Up and Down to choose options, press Enter to select t…" at bounding box center [658, 137] width 1 height 13
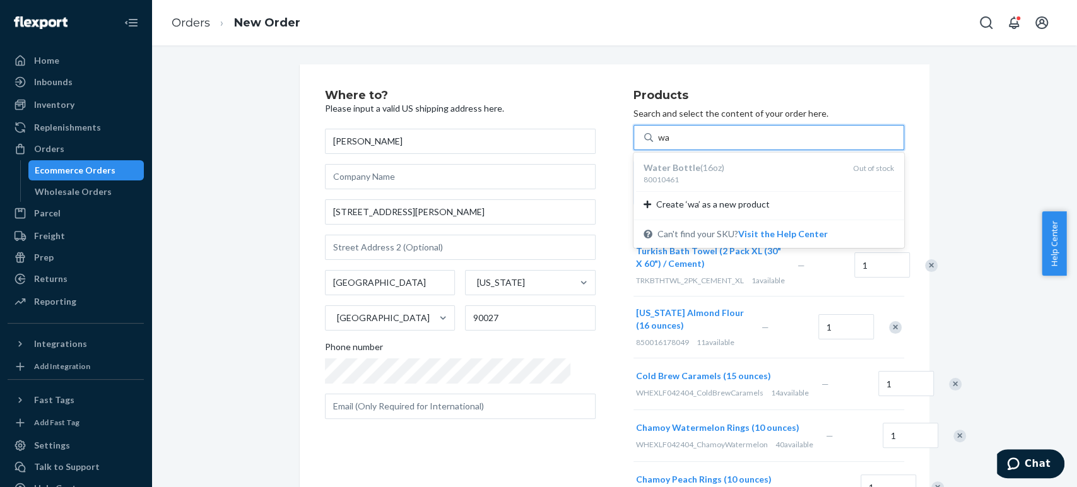
type input "w"
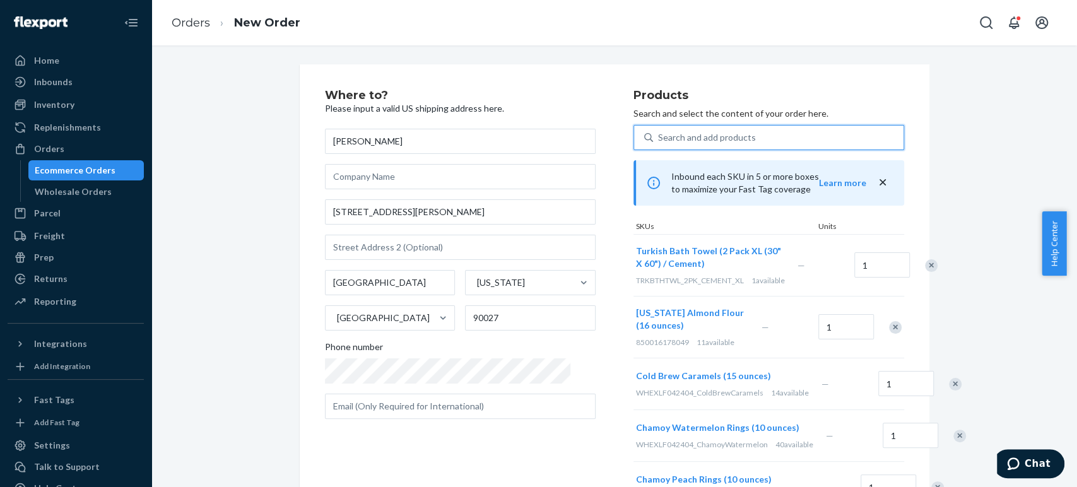
click at [686, 134] on div "Search and add products" at bounding box center [707, 137] width 98 height 13
click at [659, 134] on input "0 results available. Use Up and Down to choose options, press Enter to select t…" at bounding box center [658, 137] width 1 height 13
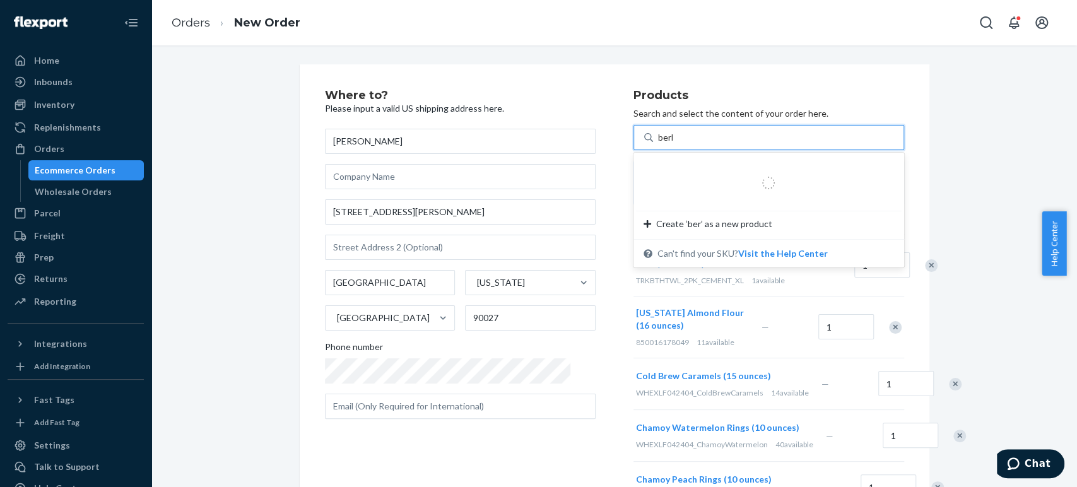
type input "berbe"
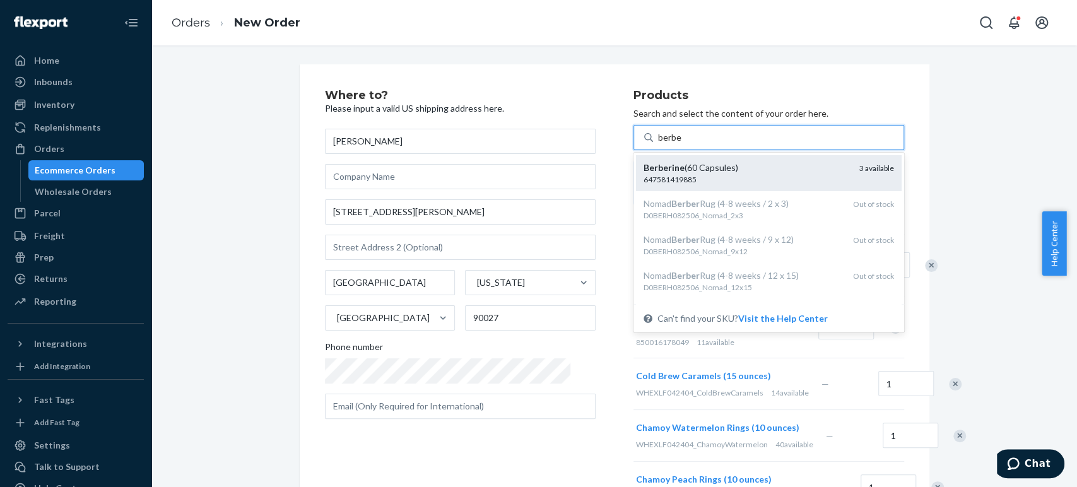
click at [667, 159] on div "Berberine (60 Capsules) 647581419885 3 available" at bounding box center [769, 173] width 266 height 36
click at [667, 144] on input "berbe" at bounding box center [670, 137] width 24 height 13
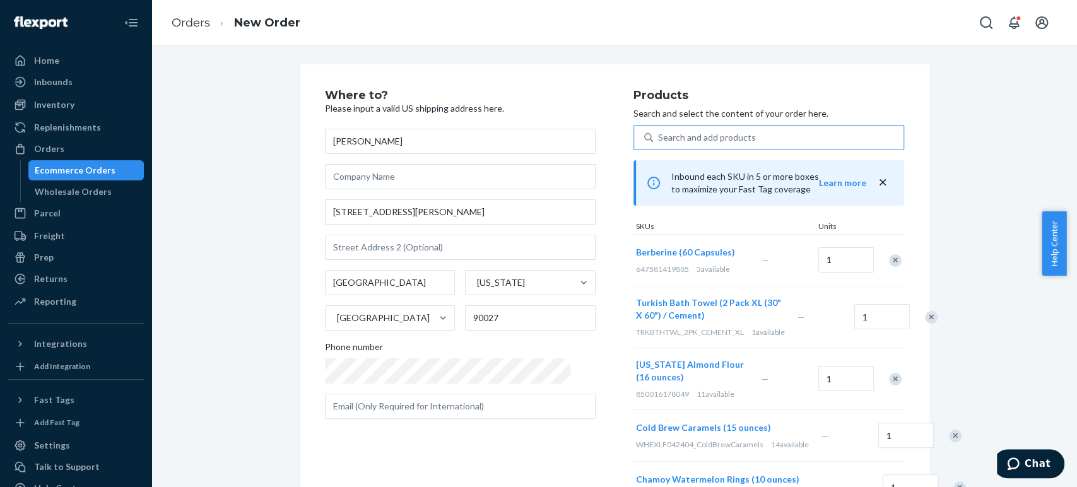
drag, startPoint x: 651, startPoint y: 138, endPoint x: 662, endPoint y: 126, distance: 16.1
click at [658, 136] on div "Search and add products" at bounding box center [707, 137] width 98 height 13
click at [658, 136] on input "Search and add products" at bounding box center [658, 137] width 1 height 13
click at [658, 135] on div "Search and add products" at bounding box center [707, 137] width 98 height 13
click at [658, 135] on input "0 results available. Select is focused ,type to refine list, press Down to open…" at bounding box center [658, 137] width 1 height 13
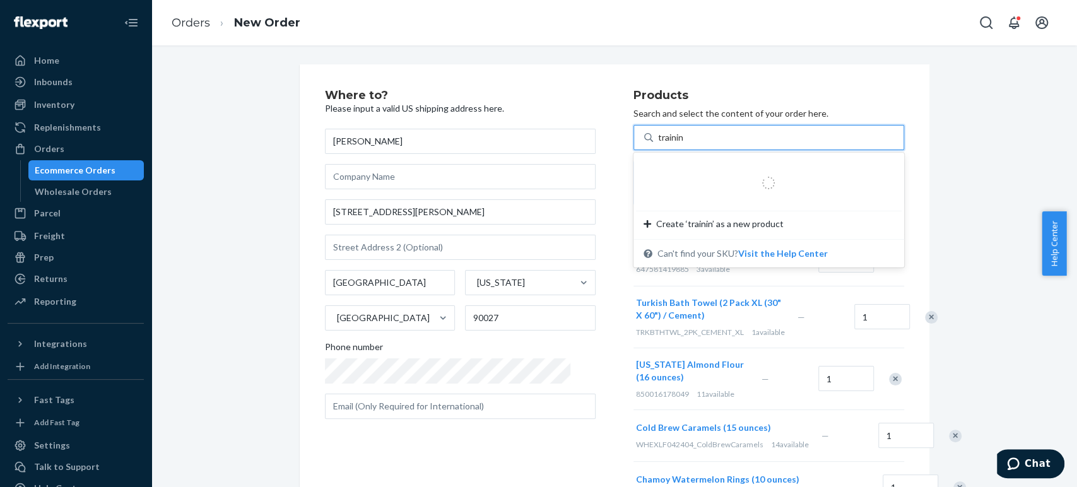
type input "training"
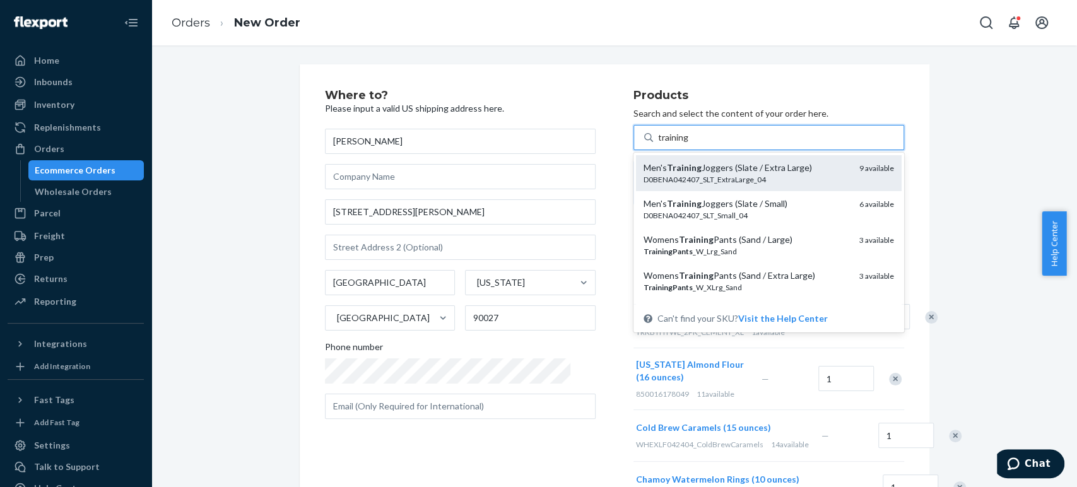
click at [667, 172] on em "Training" at bounding box center [684, 167] width 35 height 11
click at [660, 144] on input "training" at bounding box center [674, 137] width 32 height 13
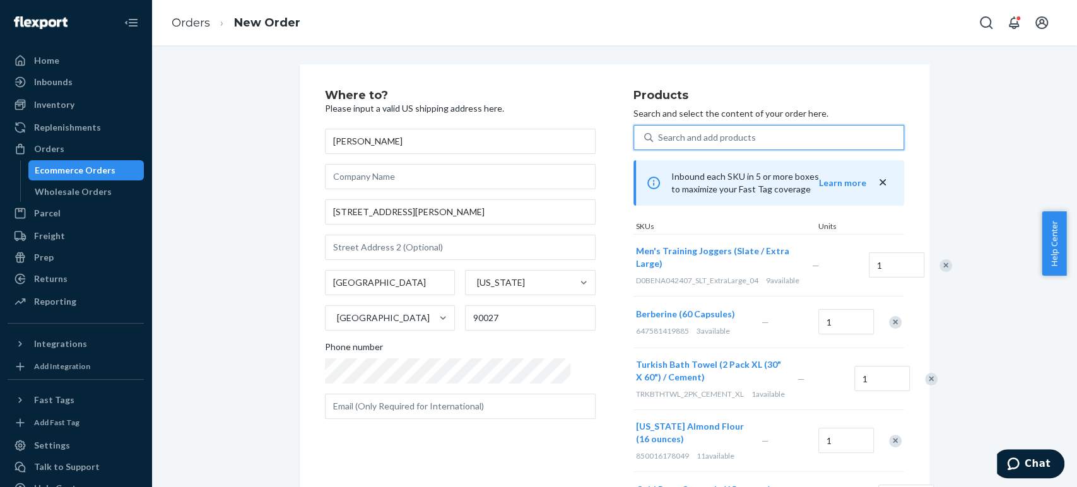
click at [658, 136] on div "Search and add products" at bounding box center [707, 137] width 98 height 13
click at [658, 136] on input "0 results available. Select is focused ,type to refine list, press Down to open…" at bounding box center [658, 137] width 1 height 13
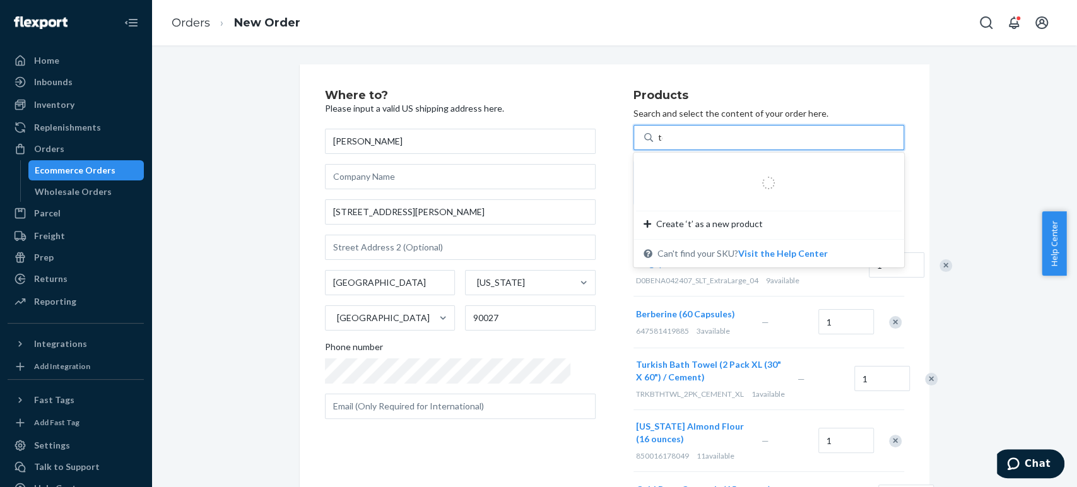
type input "tea"
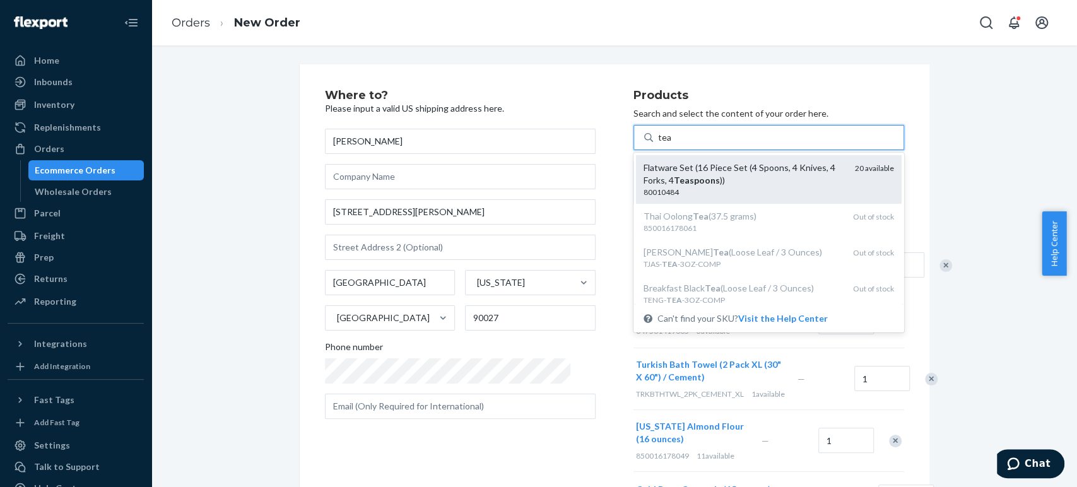
click at [658, 168] on div "Flatware Set (16 Piece Set (4 Spoons, 4 Knives, 4 Forks, 4 Teaspoons ))" at bounding box center [744, 174] width 201 height 25
click at [658, 144] on input "tea" at bounding box center [665, 137] width 14 height 13
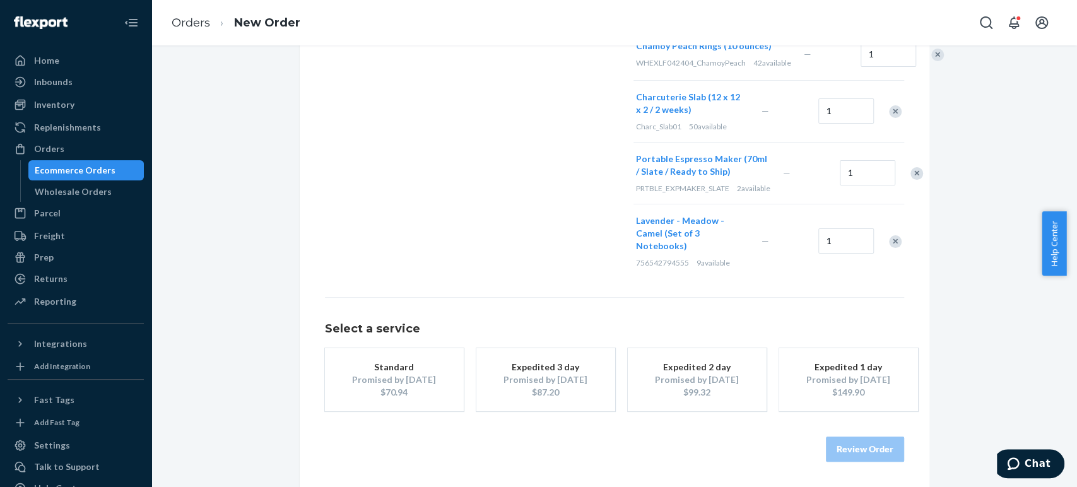
scroll to position [666, 0]
click at [398, 370] on div "Standard" at bounding box center [394, 367] width 101 height 13
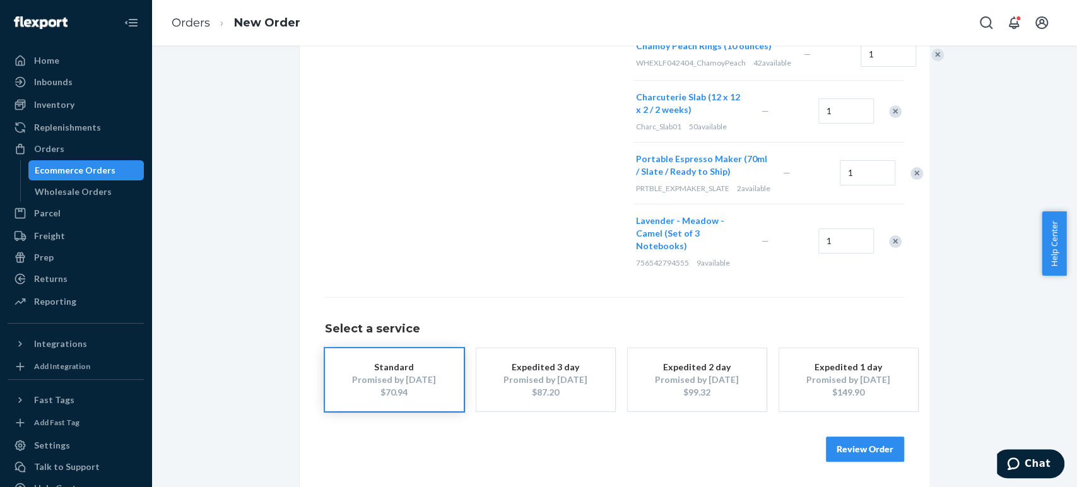
click at [842, 448] on button "Review Order" at bounding box center [865, 449] width 78 height 25
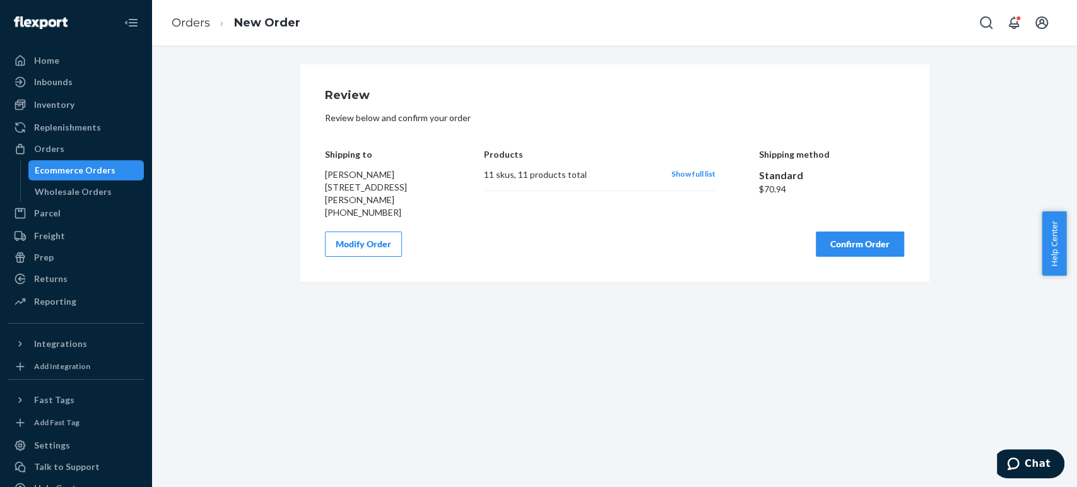
drag, startPoint x: 553, startPoint y: 223, endPoint x: 559, endPoint y: 209, distance: 15.6
click at [555, 220] on div "Review Review below and confirm your order Shipping to [PERSON_NAME] [STREET_AD…" at bounding box center [614, 173] width 579 height 167
click at [346, 251] on button "Modify Order" at bounding box center [363, 244] width 77 height 25
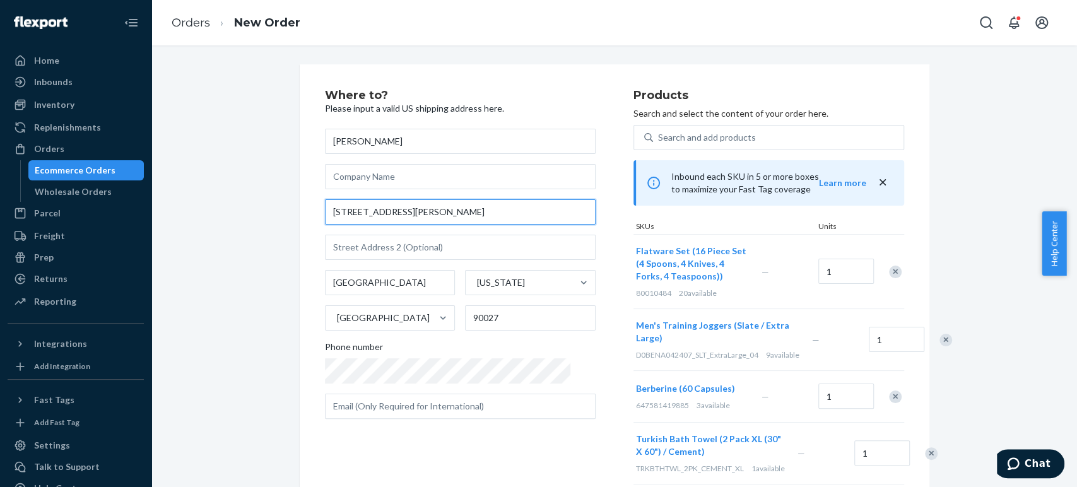
click at [419, 210] on input "[STREET_ADDRESS][PERSON_NAME]" at bounding box center [460, 211] width 271 height 25
click at [362, 211] on input "[STREET_ADDRESS][PERSON_NAME]" at bounding box center [460, 211] width 271 height 25
drag, startPoint x: 457, startPoint y: 206, endPoint x: 323, endPoint y: 216, distance: 134.8
click at [325, 216] on input "[STREET_ADDRESS][PERSON_NAME]" at bounding box center [460, 211] width 271 height 25
paste input "[GEOGRAPHIC_DATA][PERSON_NAME]"
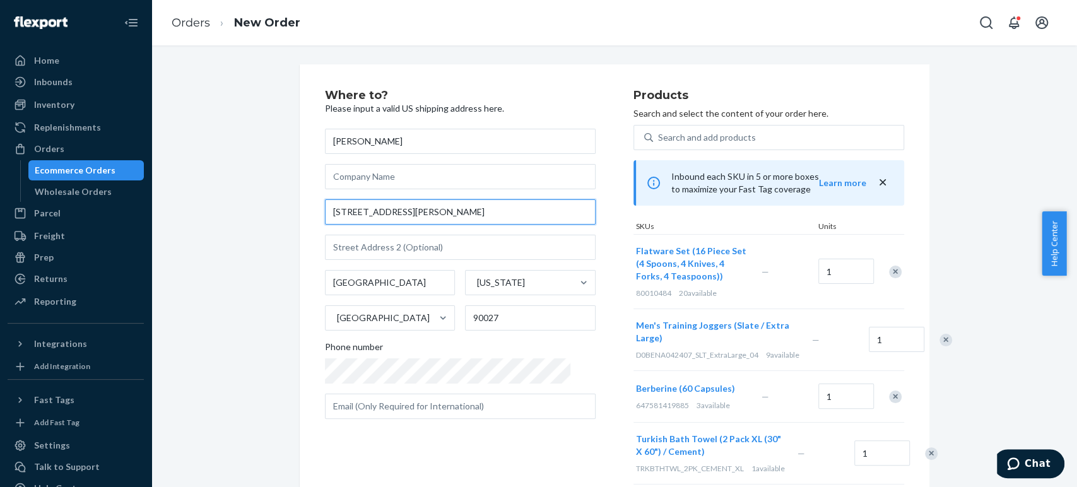
click at [360, 224] on input "[STREET_ADDRESS][PERSON_NAME]" at bounding box center [460, 211] width 271 height 25
type input "[STREET_ADDRESS][PERSON_NAME]"
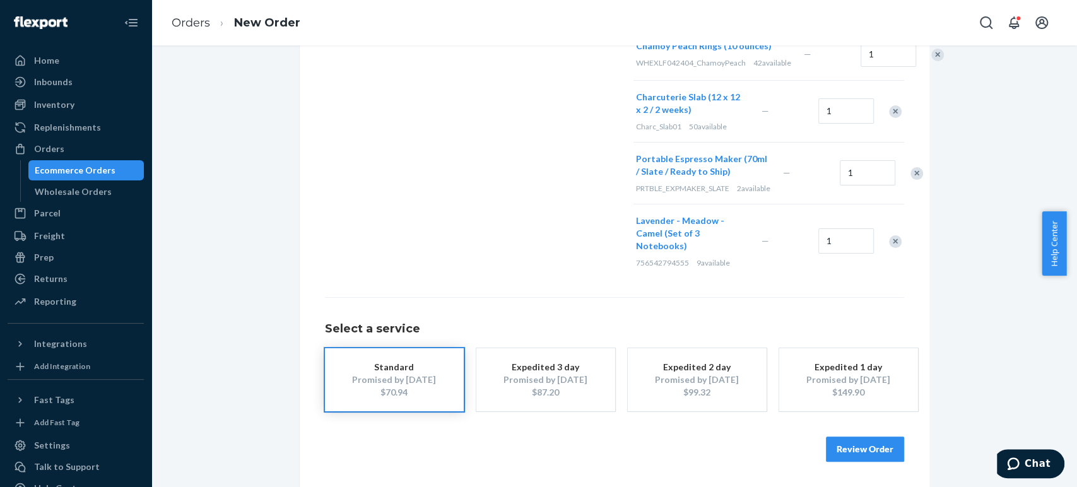
scroll to position [666, 0]
click at [845, 449] on button "Review Order" at bounding box center [865, 449] width 78 height 25
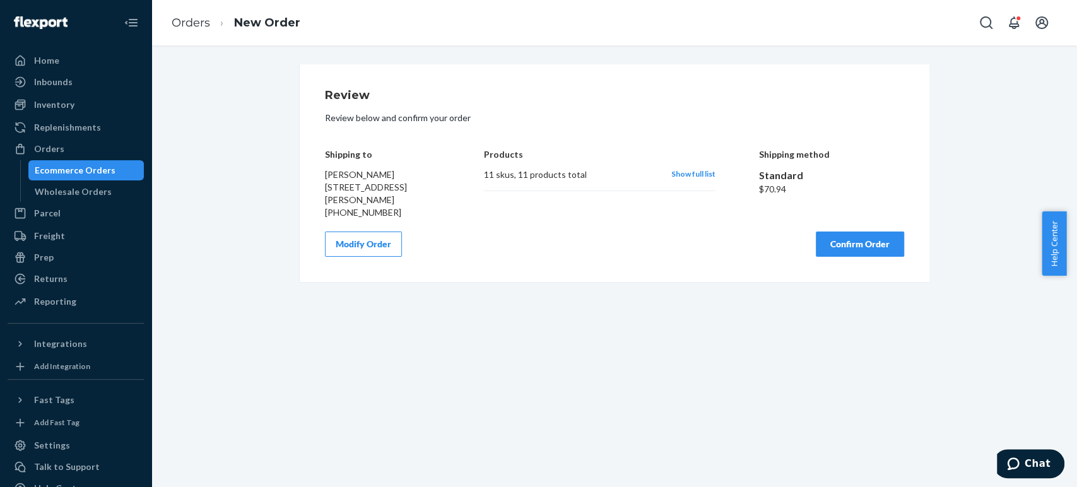
scroll to position [0, 0]
click at [603, 220] on div "Review Review below and confirm your order Shipping to [PERSON_NAME] [STREET_AD…" at bounding box center [614, 173] width 579 height 167
click at [845, 247] on button "Confirm Order" at bounding box center [860, 244] width 88 height 25
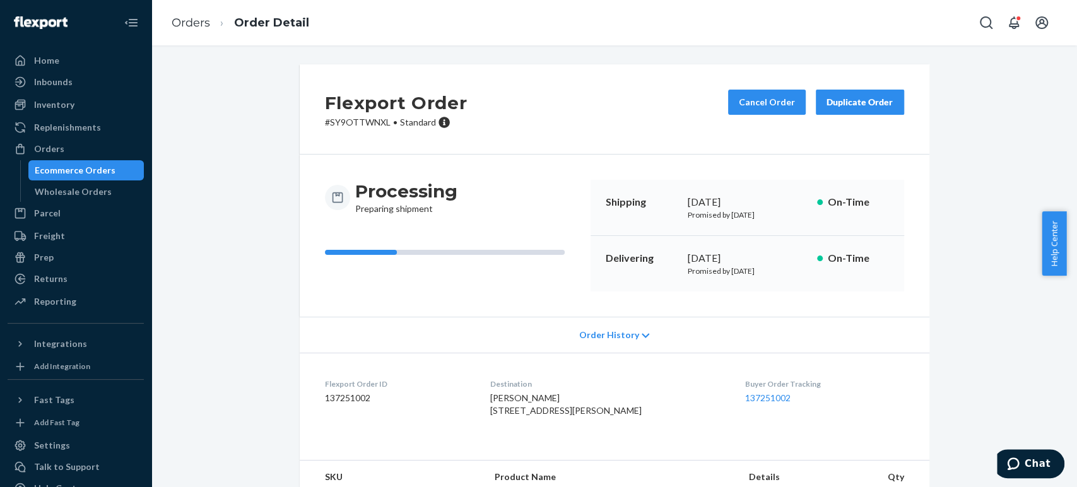
scroll to position [70, 0]
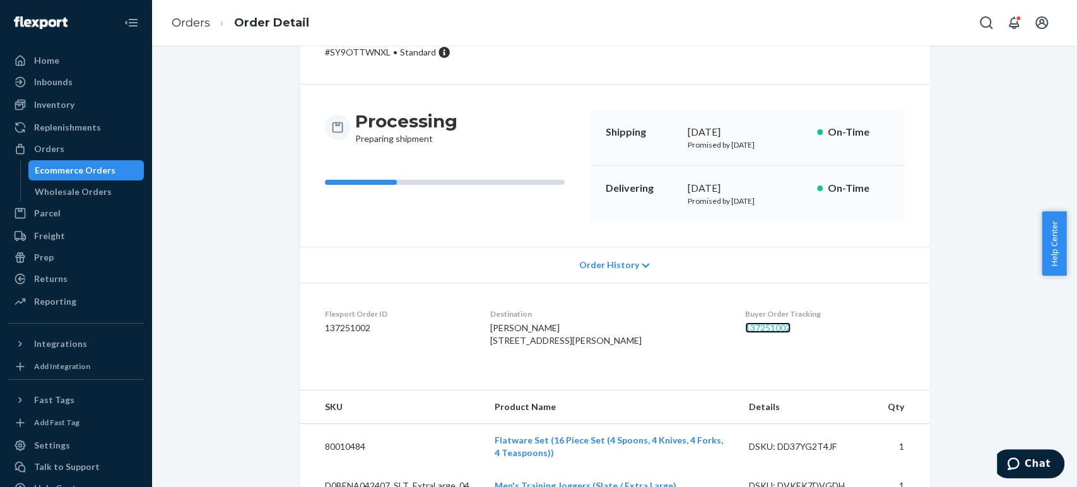
click at [745, 327] on link "137251002" at bounding box center [767, 327] width 45 height 11
copy link "137251002"
drag, startPoint x: 777, startPoint y: 323, endPoint x: 724, endPoint y: 323, distance: 53.0
click at [724, 323] on dl "Flexport Order ID 137251002 Destination [PERSON_NAME] [STREET_ADDRESS][PERSON_N…" at bounding box center [615, 330] width 630 height 95
